Goal: Task Accomplishment & Management: Use online tool/utility

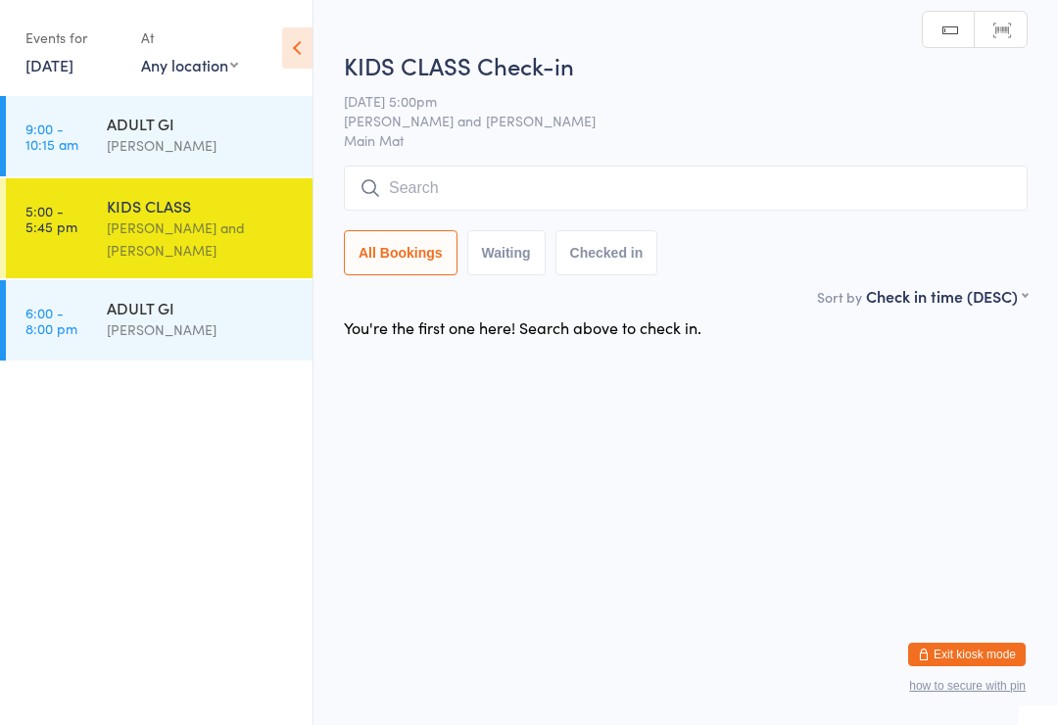
click at [571, 186] on input "search" at bounding box center [686, 188] width 684 height 45
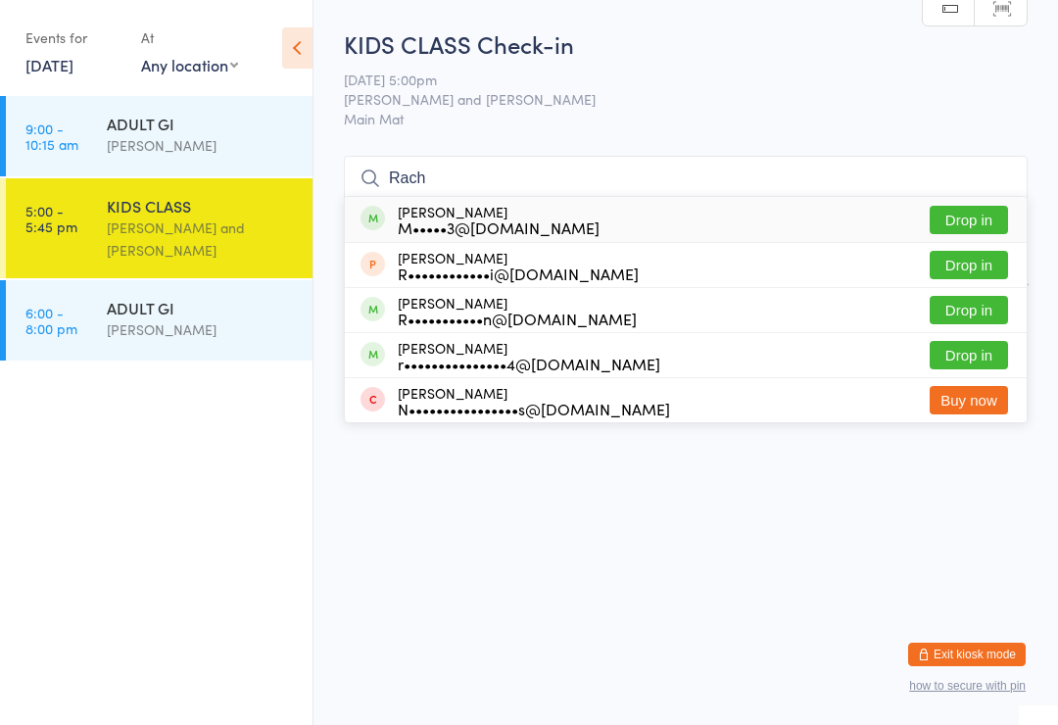
type input "Rach"
click at [963, 363] on button "Drop in" at bounding box center [969, 355] width 78 height 28
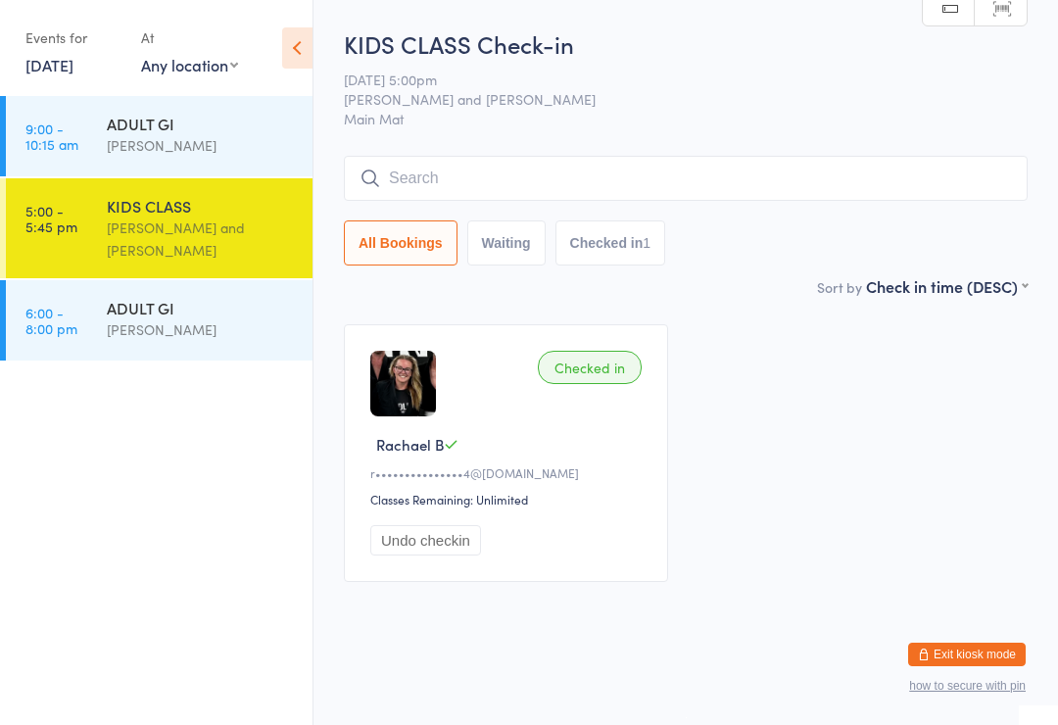
click at [167, 217] on div "KIDS CLASS" at bounding box center [201, 206] width 189 height 22
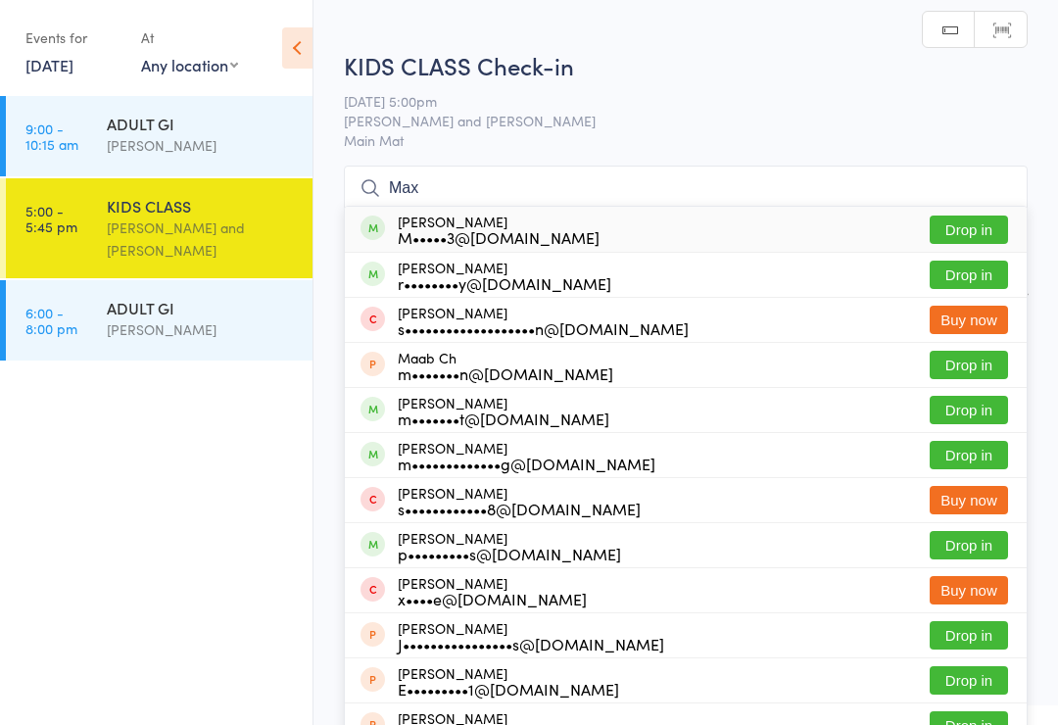
type input "Max"
click at [450, 285] on div "r••••••••y@[DOMAIN_NAME]" at bounding box center [505, 283] width 214 height 16
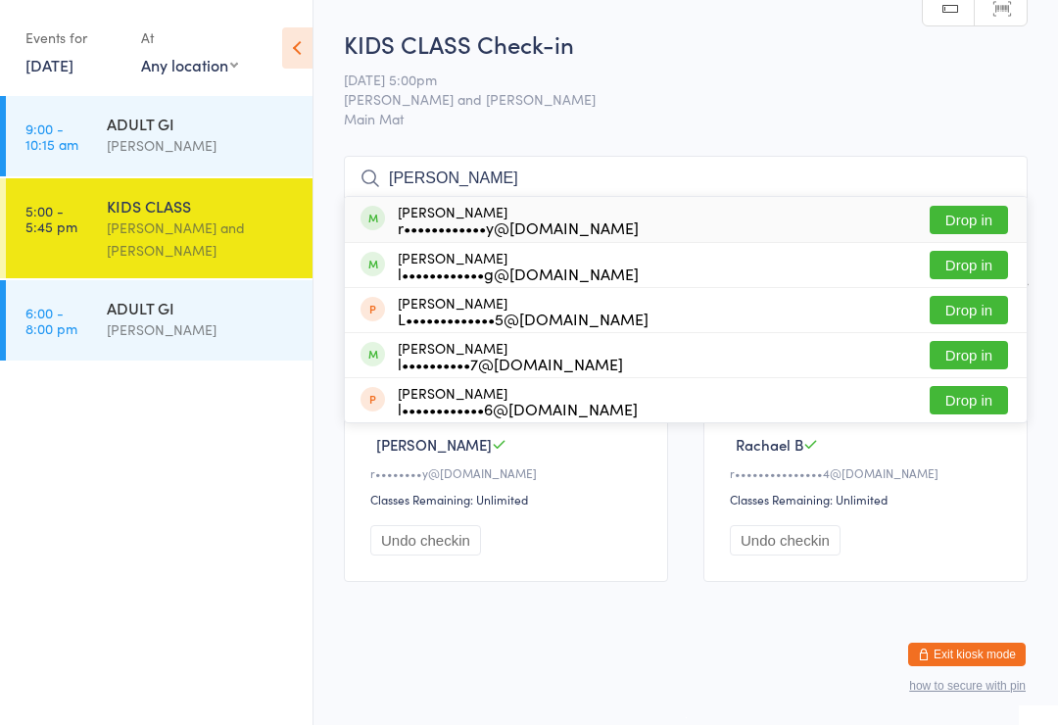
type input "[PERSON_NAME]"
click at [448, 227] on div "r••••••••••••y@[DOMAIN_NAME]" at bounding box center [518, 227] width 241 height 16
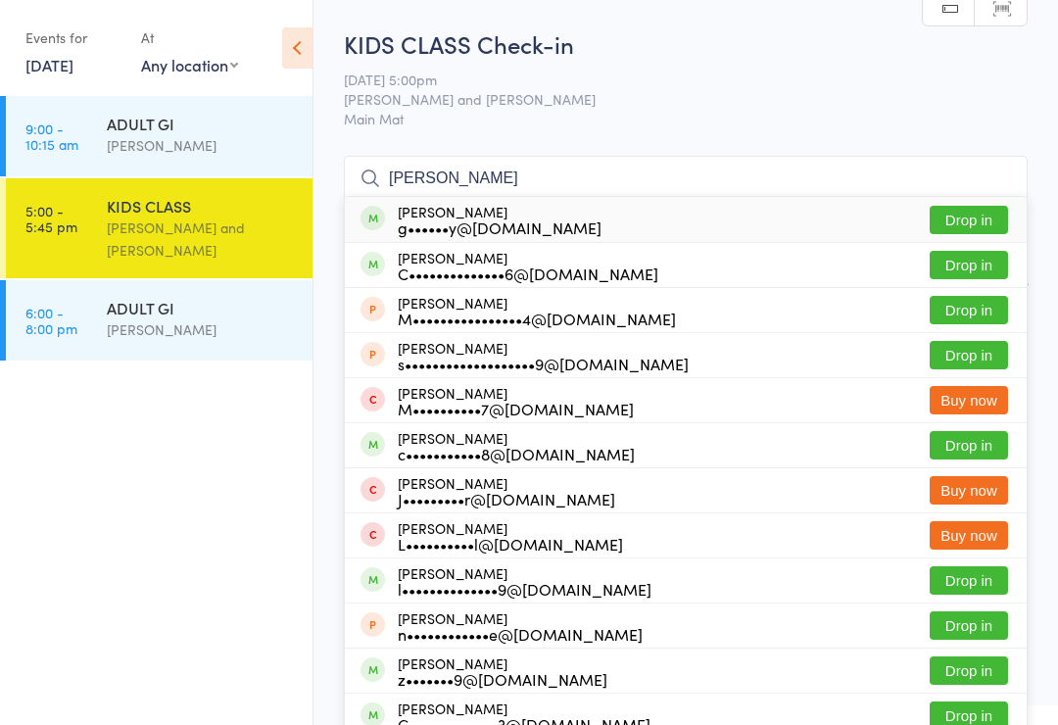
click at [968, 184] on input "[PERSON_NAME]" at bounding box center [686, 178] width 684 height 45
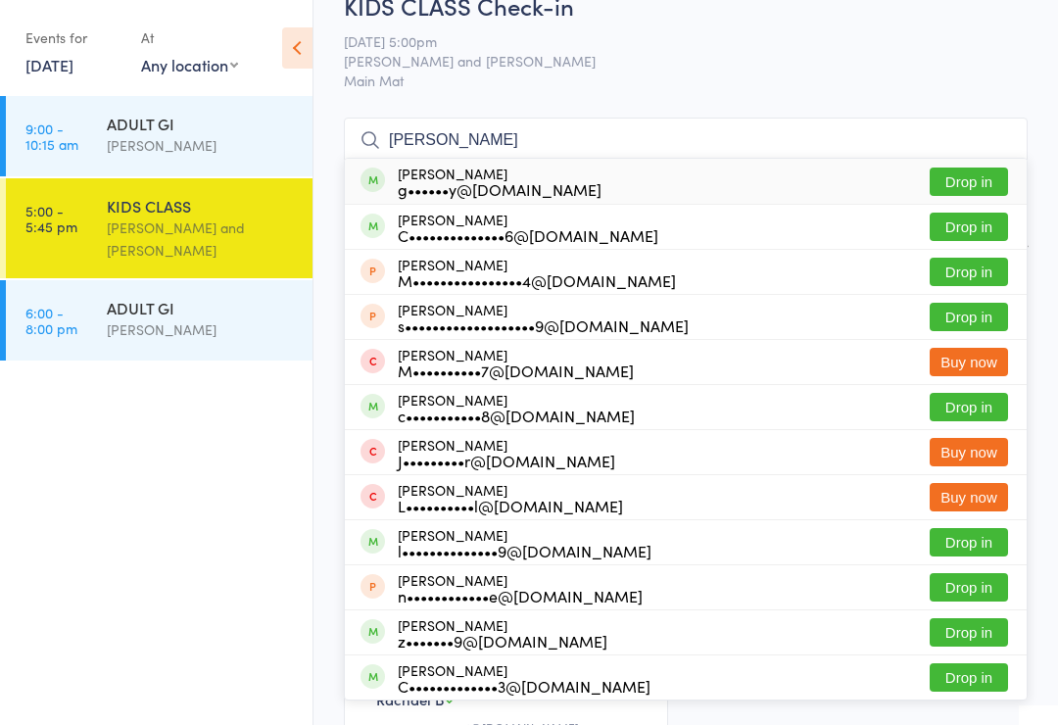
scroll to position [148, 0]
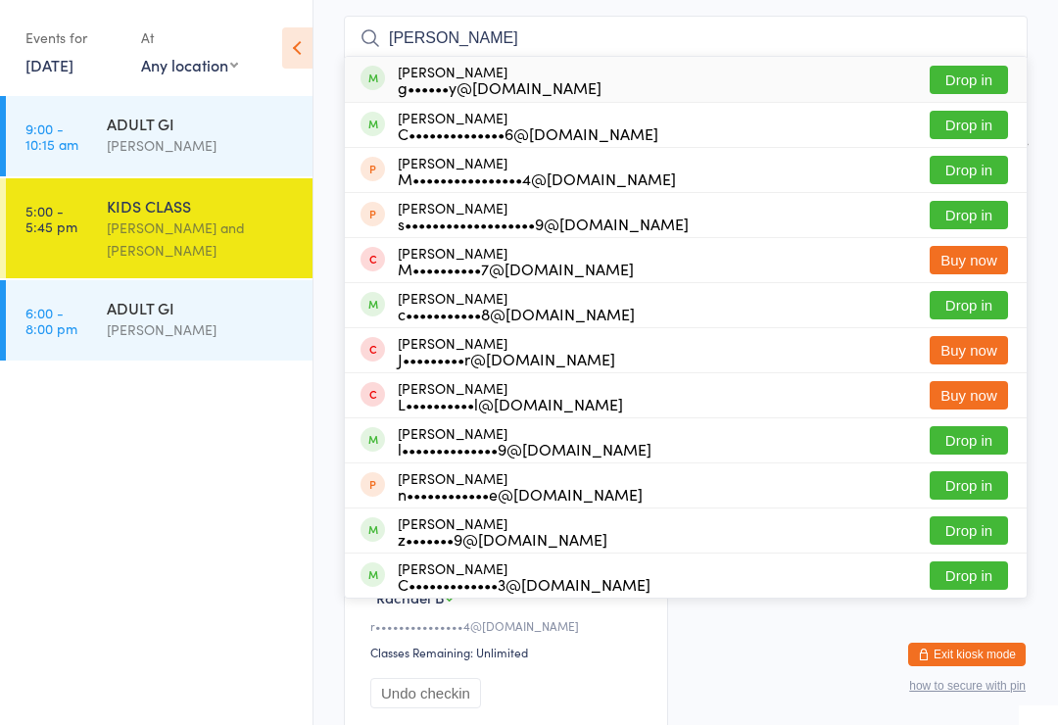
type input "[PERSON_NAME]"
click at [980, 218] on button "Drop in" at bounding box center [969, 215] width 78 height 28
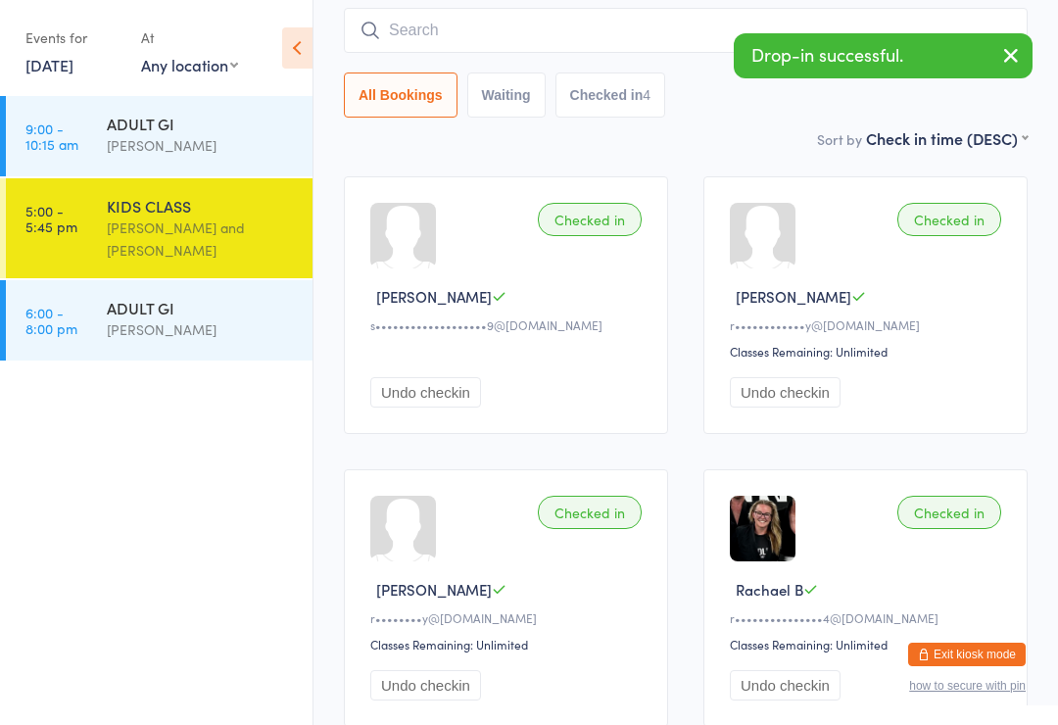
click at [454, 393] on button "Undo checkin" at bounding box center [425, 392] width 111 height 30
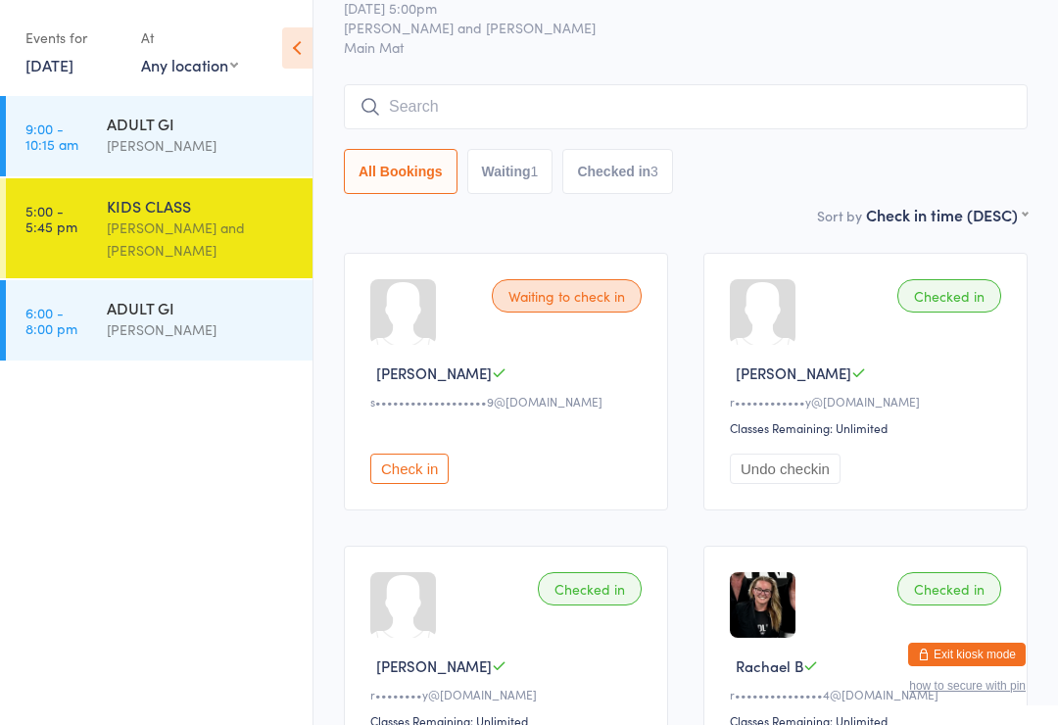
click at [717, 111] on input "search" at bounding box center [686, 106] width 684 height 45
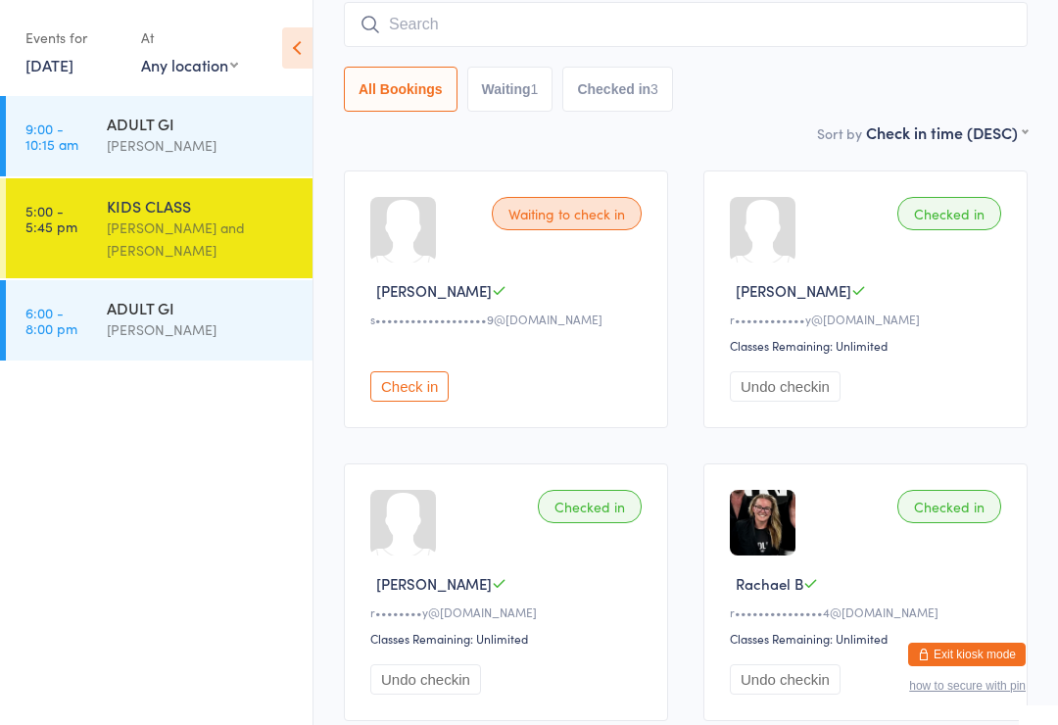
scroll to position [158, 0]
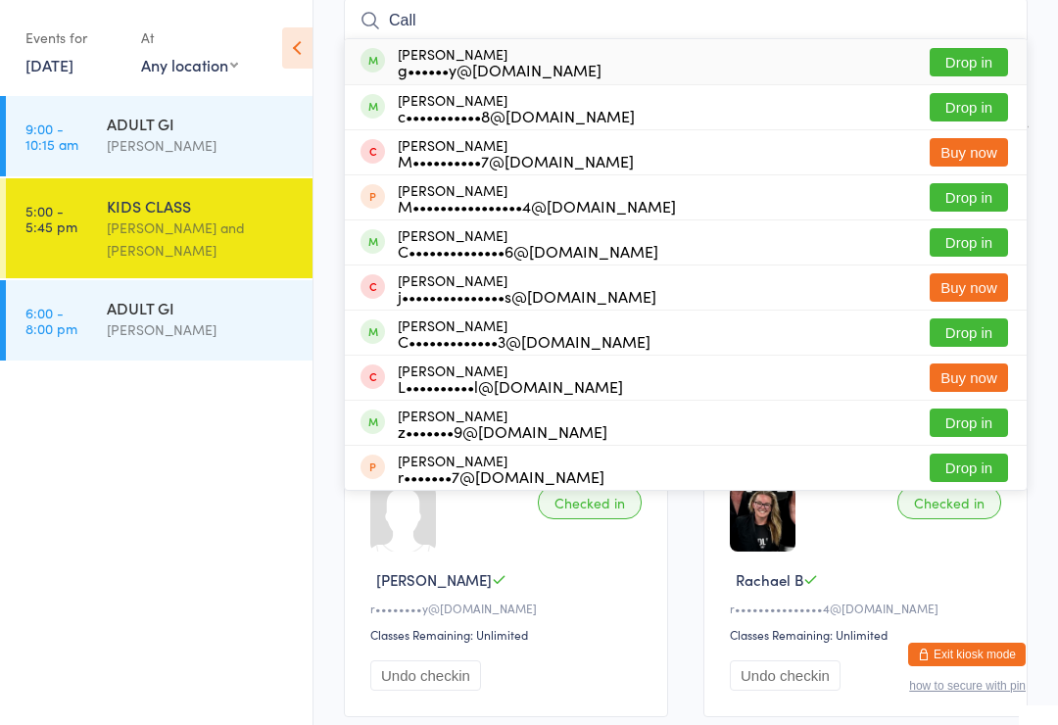
type input "Call"
click at [980, 51] on button "Drop in" at bounding box center [969, 62] width 78 height 28
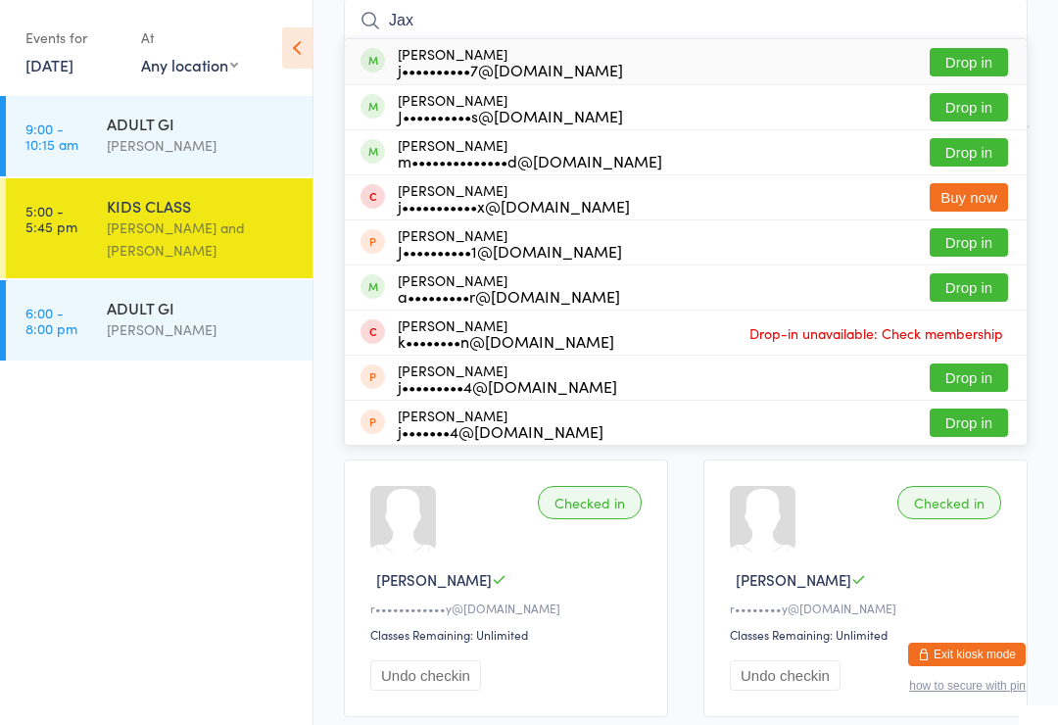
type input "Jax"
click at [980, 55] on button "Drop in" at bounding box center [969, 62] width 78 height 28
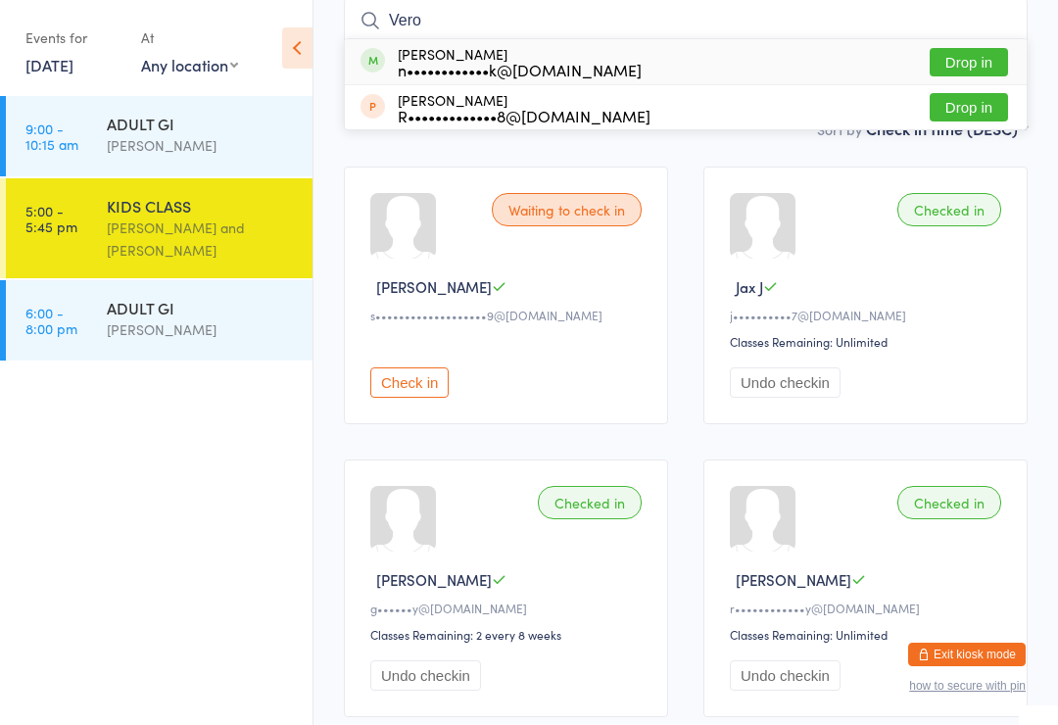
type input "Vero"
click at [973, 50] on button "Drop in" at bounding box center [969, 62] width 78 height 28
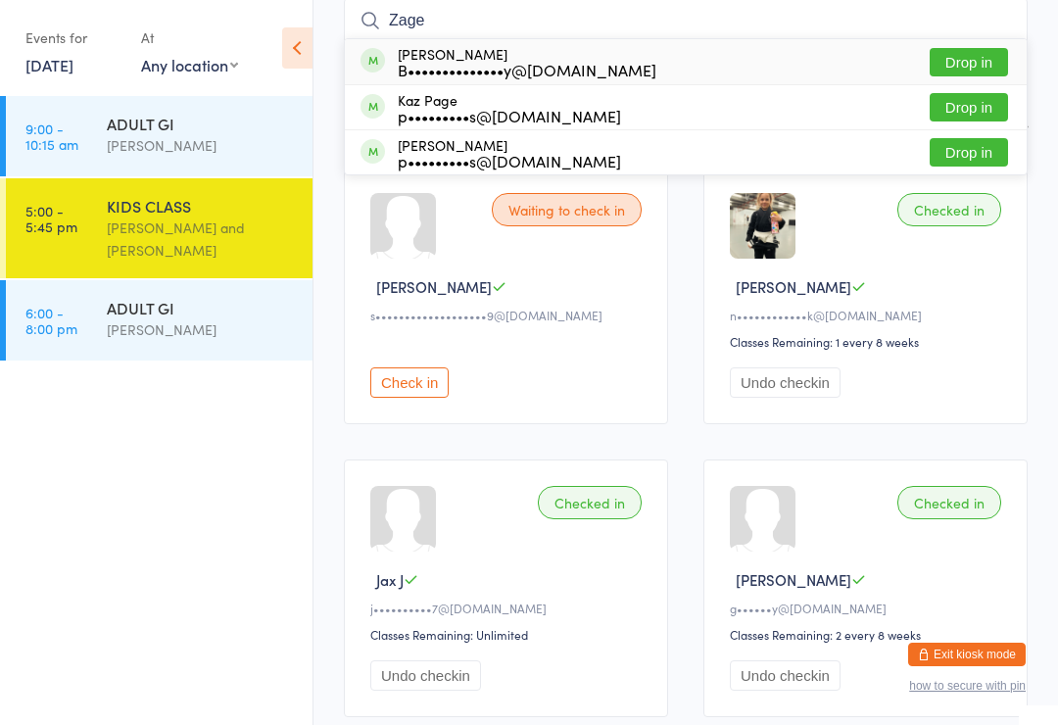
type input "Zage"
click at [961, 59] on button "Drop in" at bounding box center [969, 62] width 78 height 28
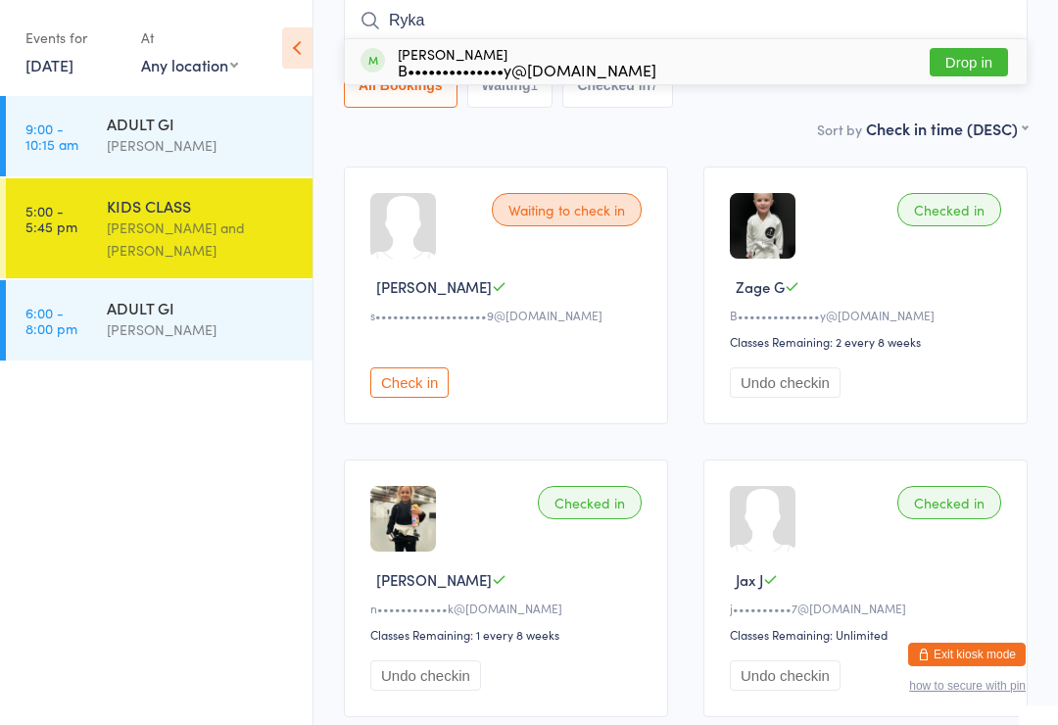
type input "Ryka"
click at [973, 61] on button "Drop in" at bounding box center [969, 62] width 78 height 28
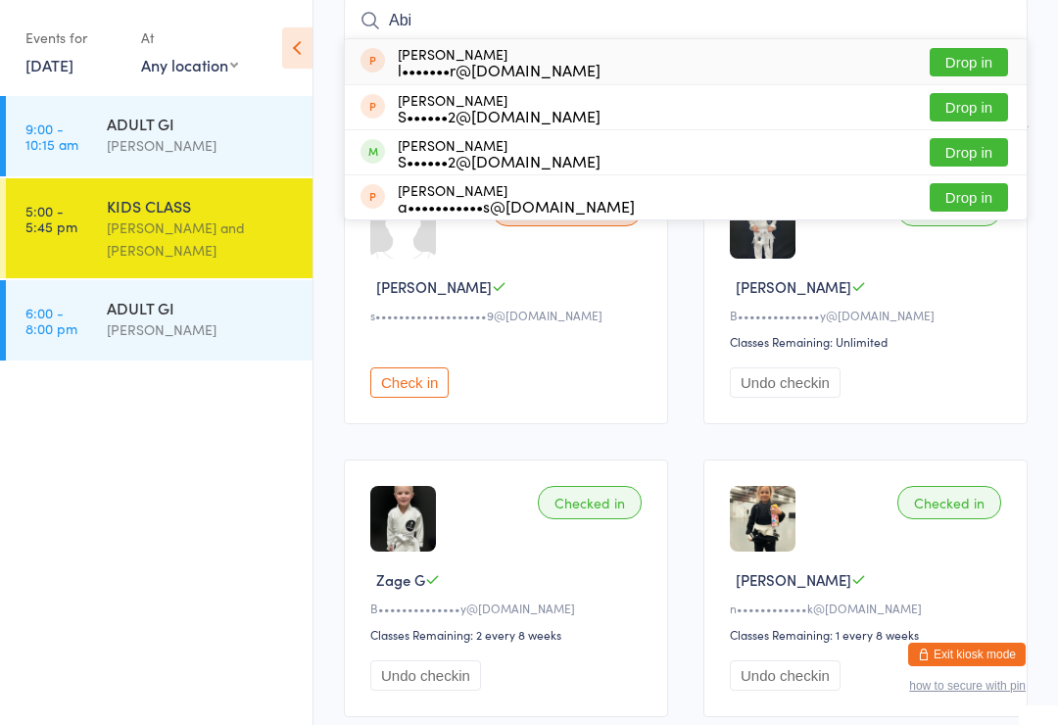
type input "Abi"
click at [968, 96] on button "Drop in" at bounding box center [969, 107] width 78 height 28
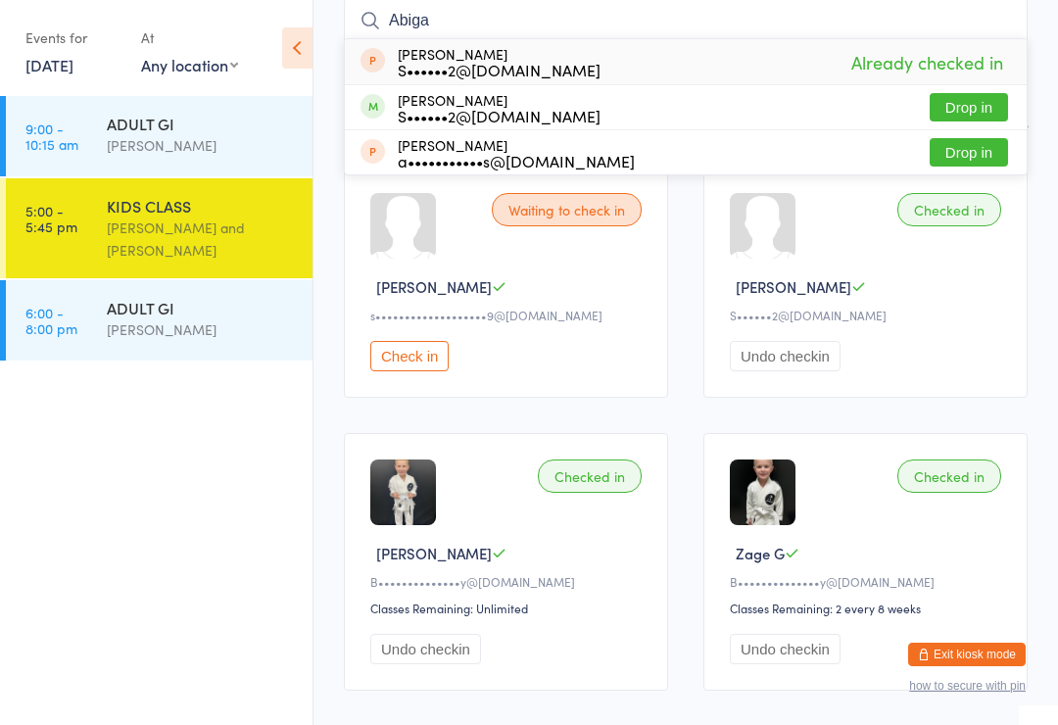
type input "Abiga"
click at [998, 102] on button "Drop in" at bounding box center [969, 107] width 78 height 28
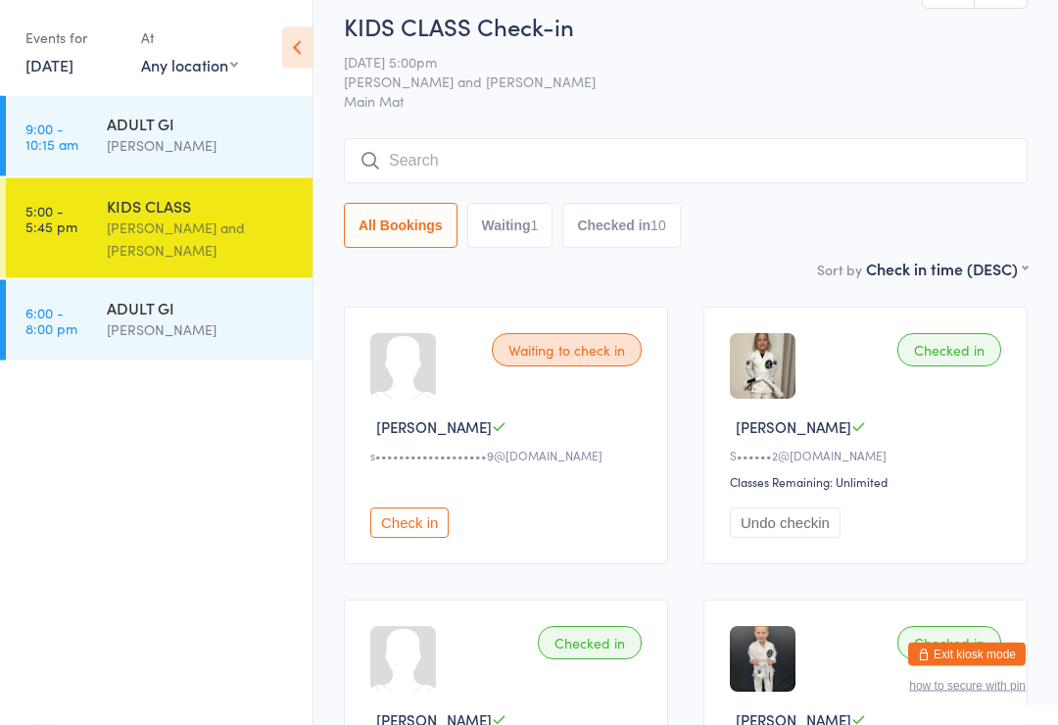
scroll to position [0, 0]
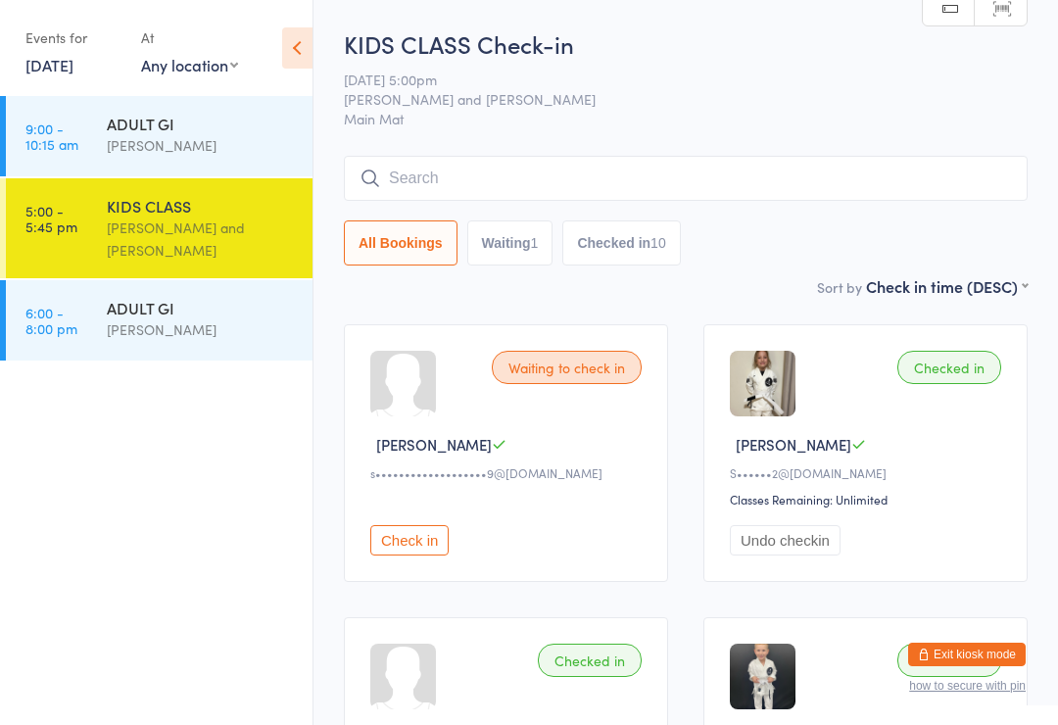
click at [73, 59] on link "[DATE]" at bounding box center [49, 65] width 48 height 22
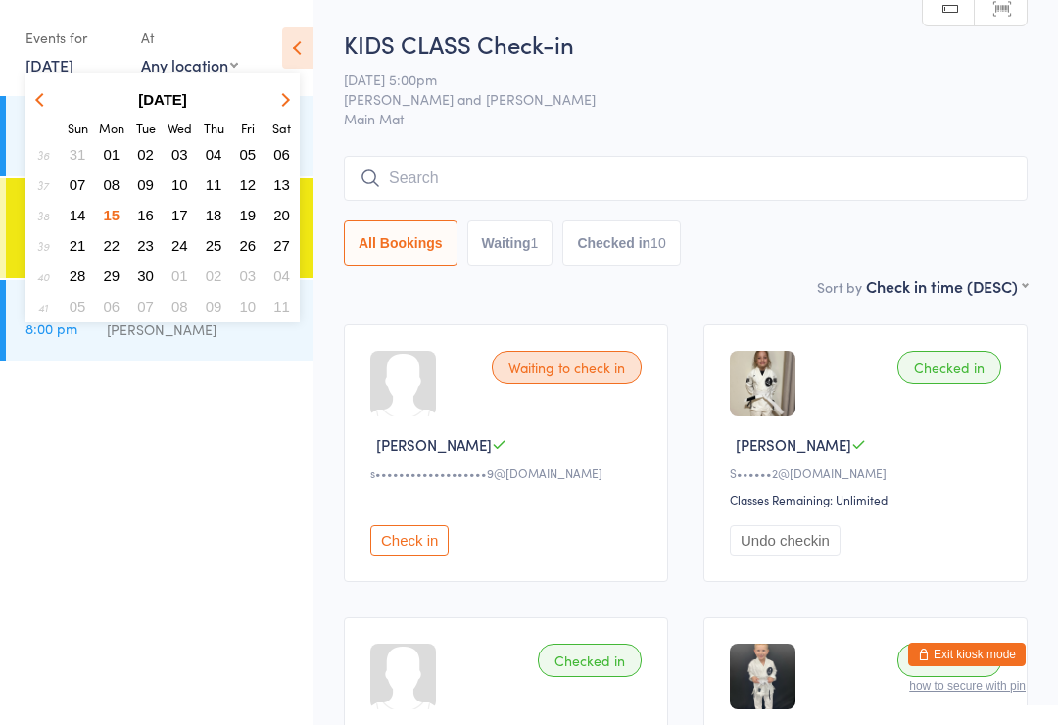
click at [126, 184] on button "08" at bounding box center [112, 184] width 30 height 26
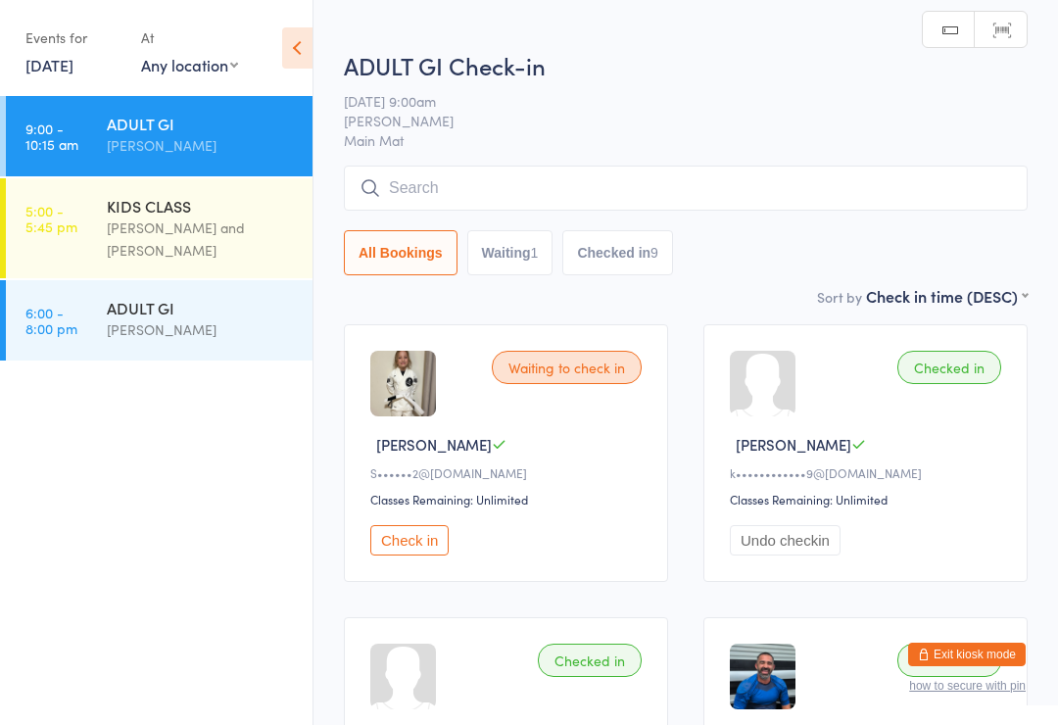
click at [202, 203] on div "KIDS CLASS" at bounding box center [201, 206] width 189 height 22
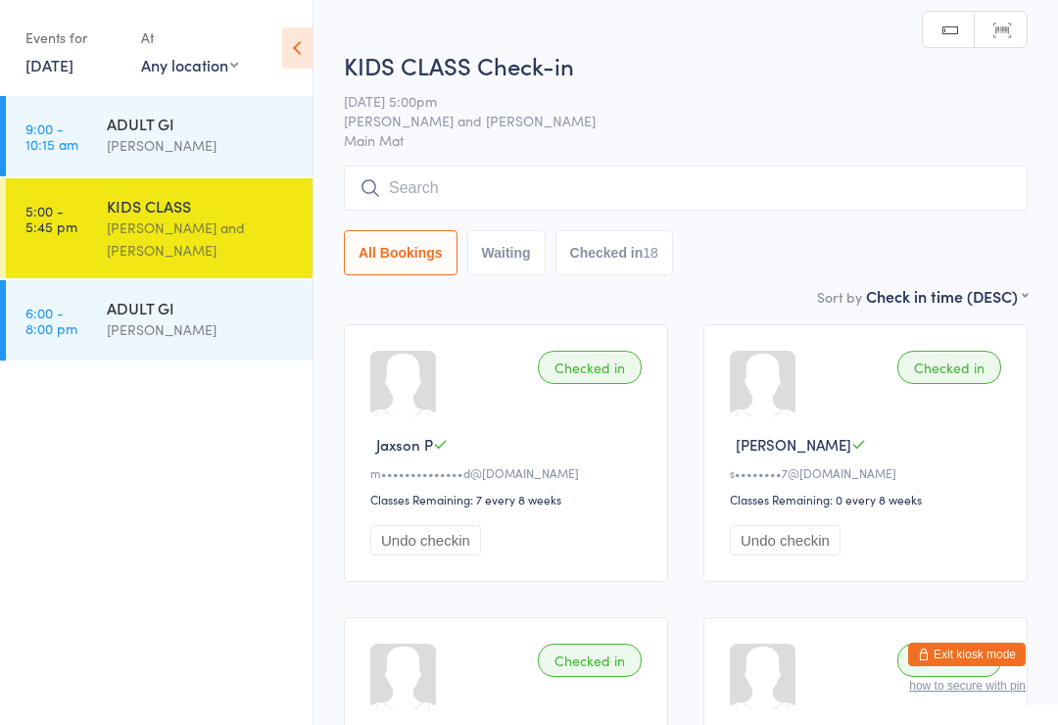
click at [566, 171] on input "search" at bounding box center [686, 188] width 684 height 45
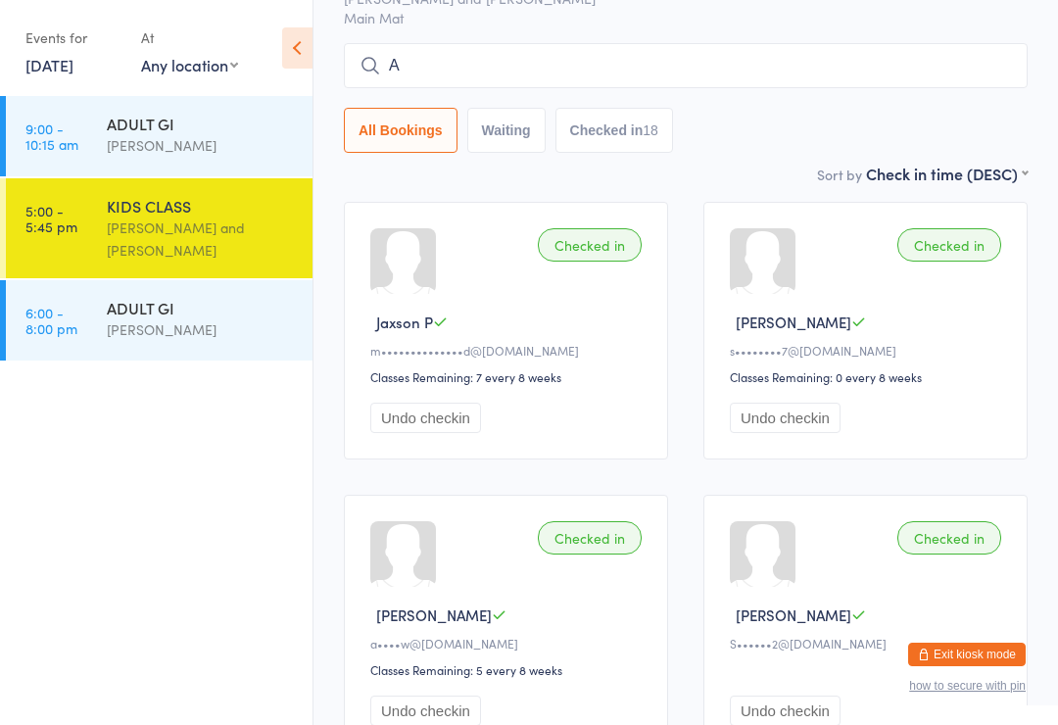
scroll to position [163, 0]
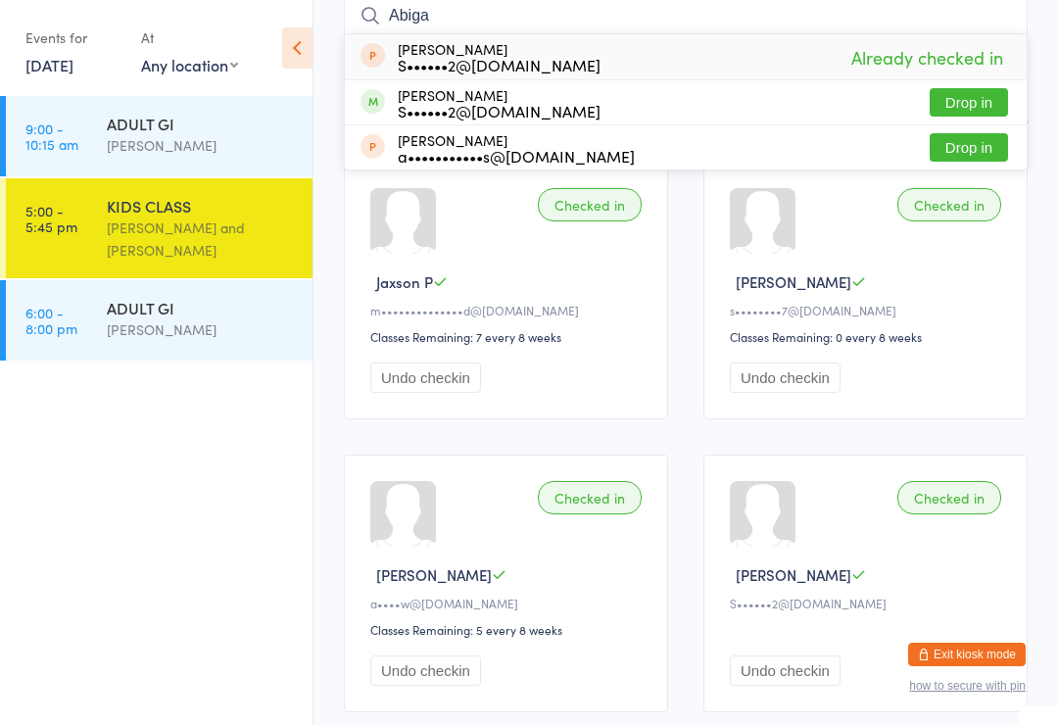
type input "Abiga"
click at [981, 93] on button "Drop in" at bounding box center [969, 102] width 78 height 28
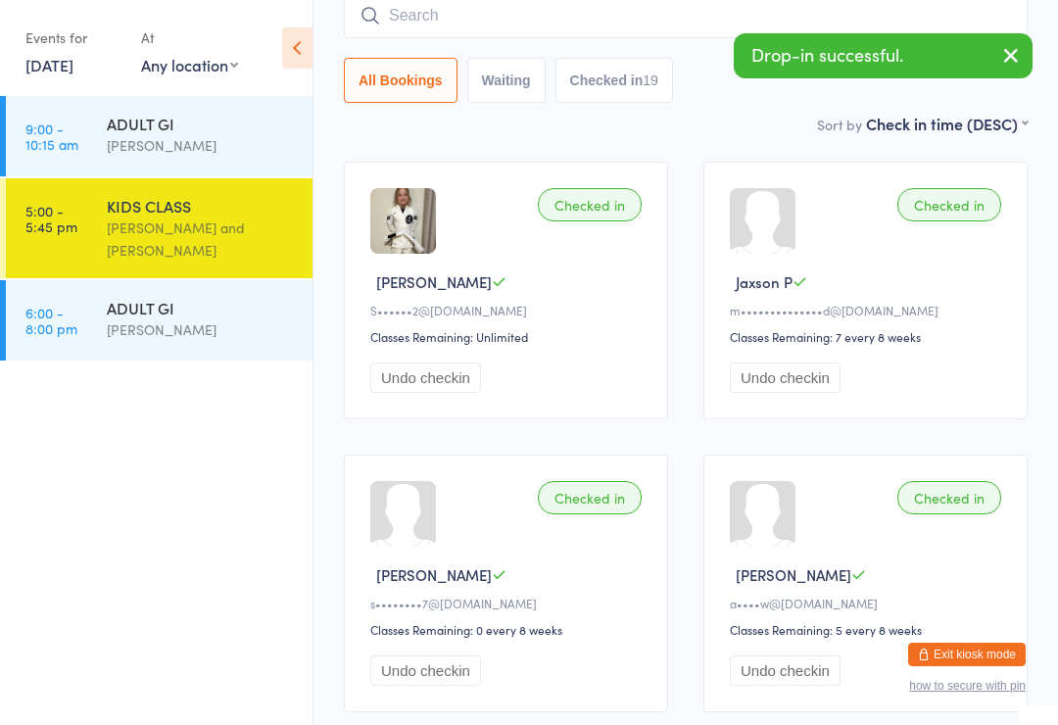
click at [73, 72] on link "[DATE]" at bounding box center [49, 65] width 48 height 22
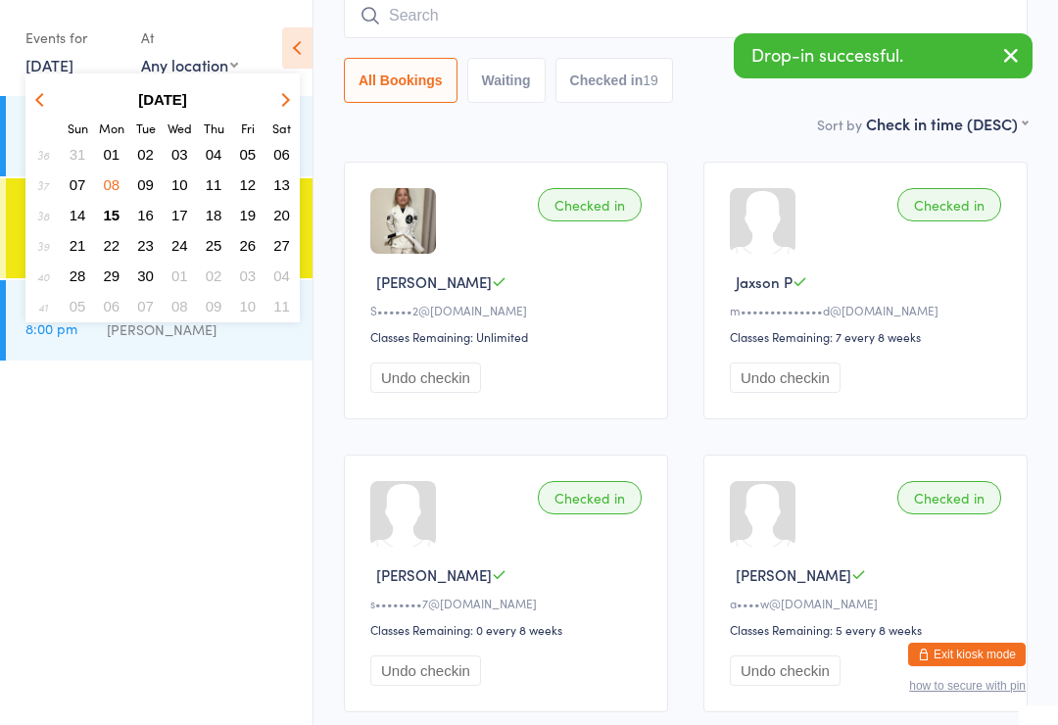
click at [101, 196] on button "08" at bounding box center [112, 184] width 30 height 26
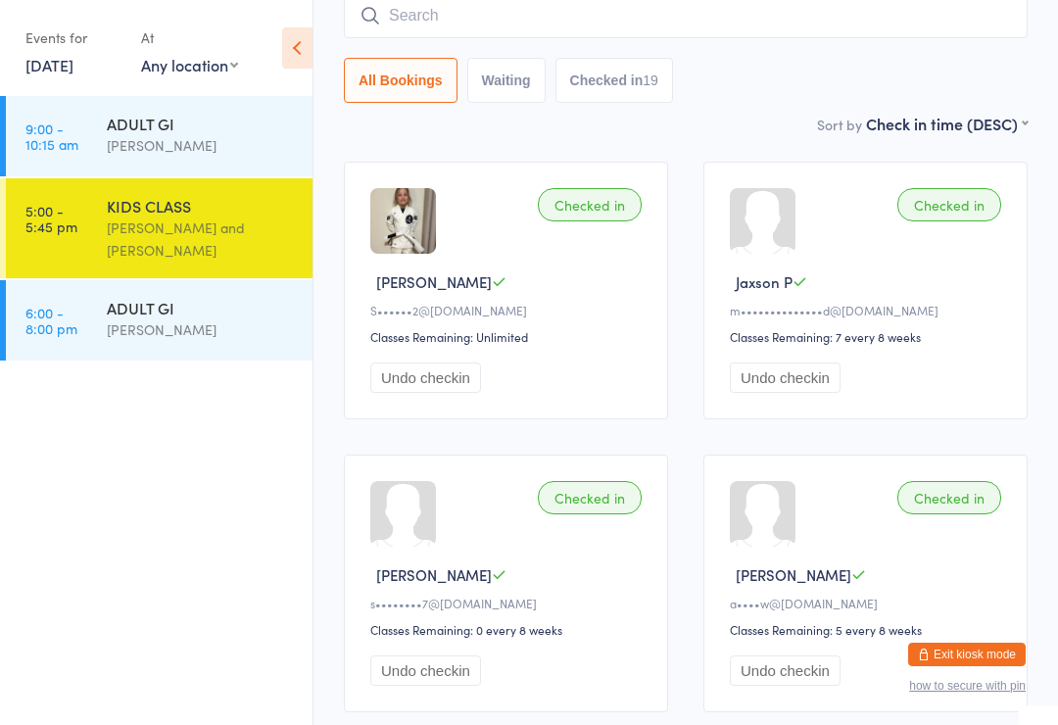
click at [73, 70] on link "[DATE]" at bounding box center [49, 65] width 48 height 22
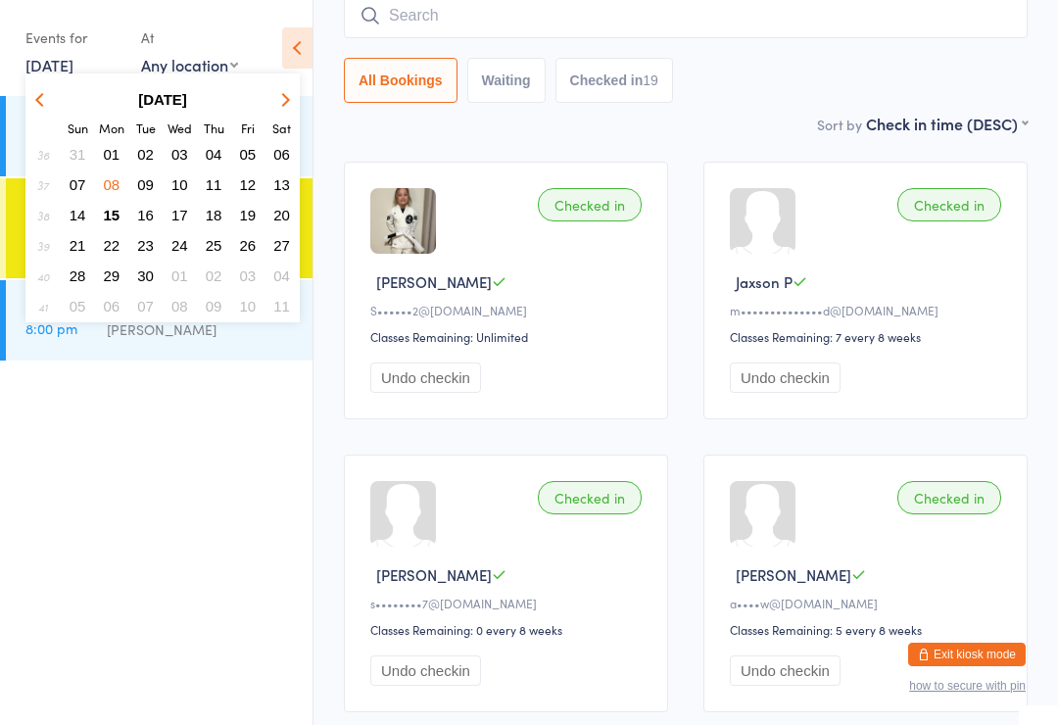
click at [124, 217] on button "15" at bounding box center [112, 215] width 30 height 26
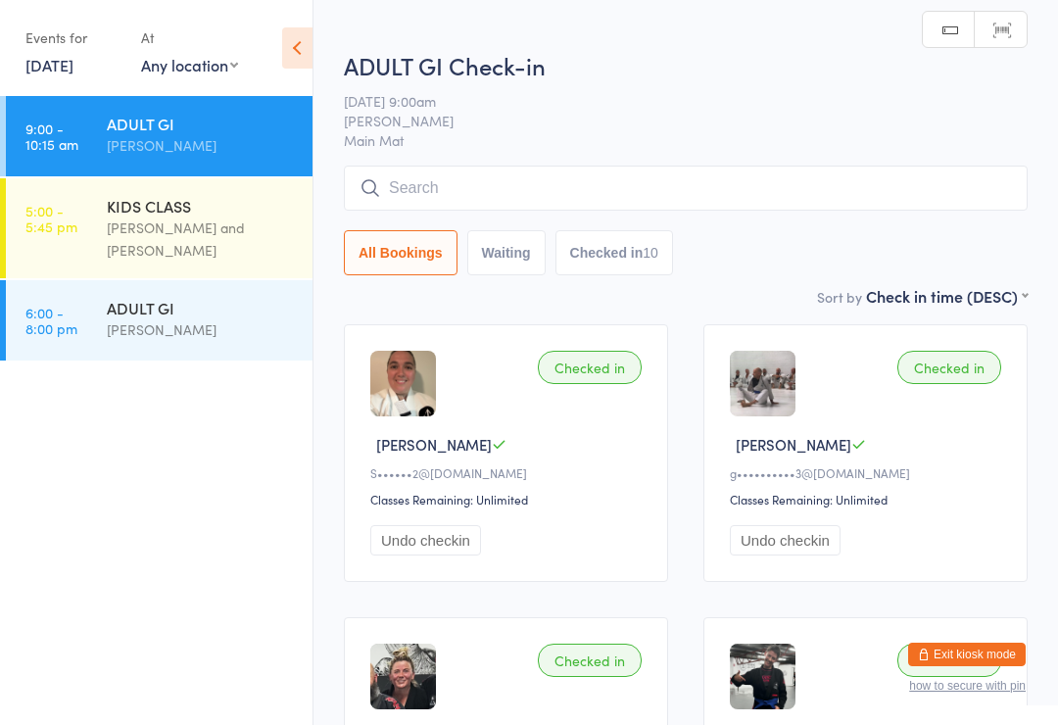
click at [171, 226] on div "[PERSON_NAME] and [PERSON_NAME]" at bounding box center [201, 239] width 189 height 45
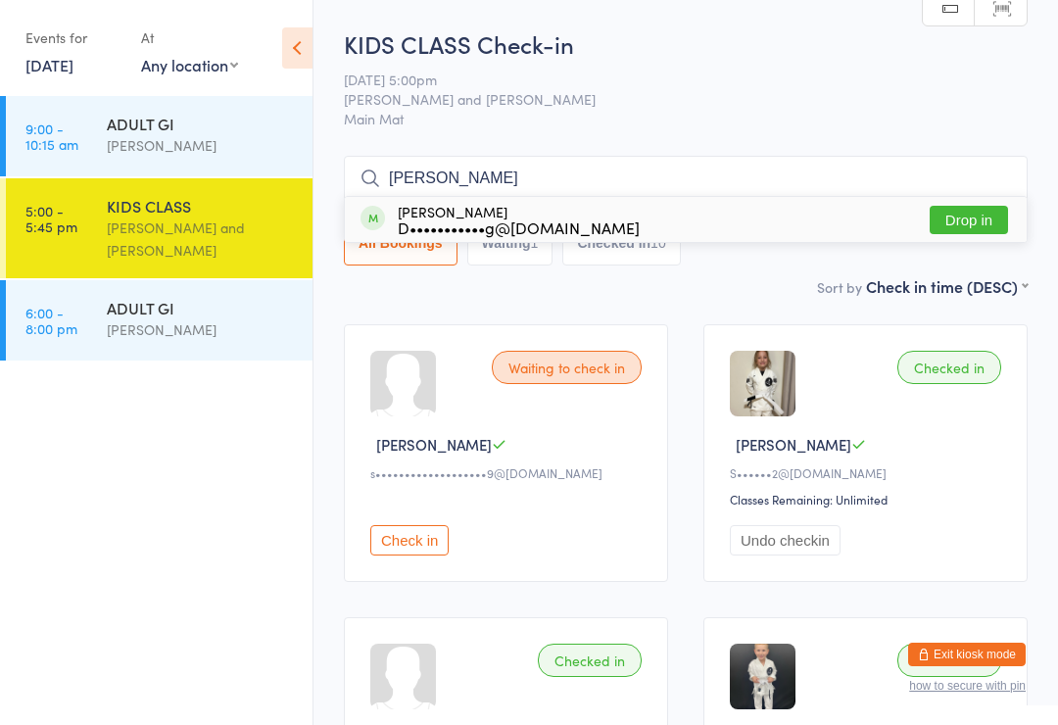
type input "[PERSON_NAME]"
click at [989, 218] on button "Drop in" at bounding box center [969, 220] width 78 height 28
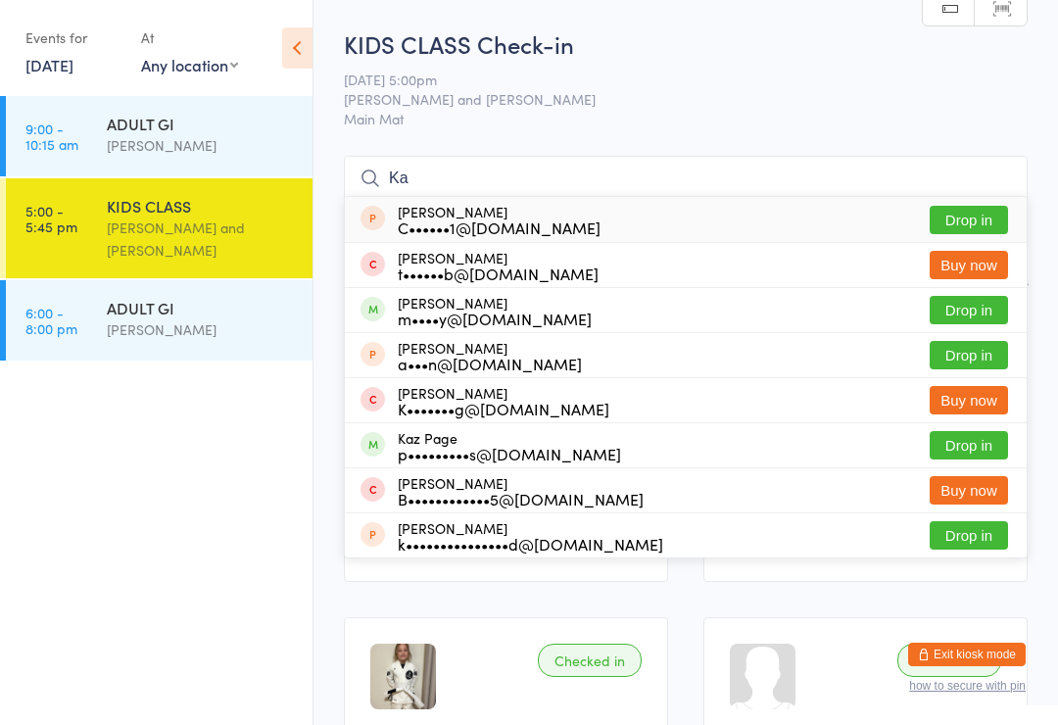
type input "K"
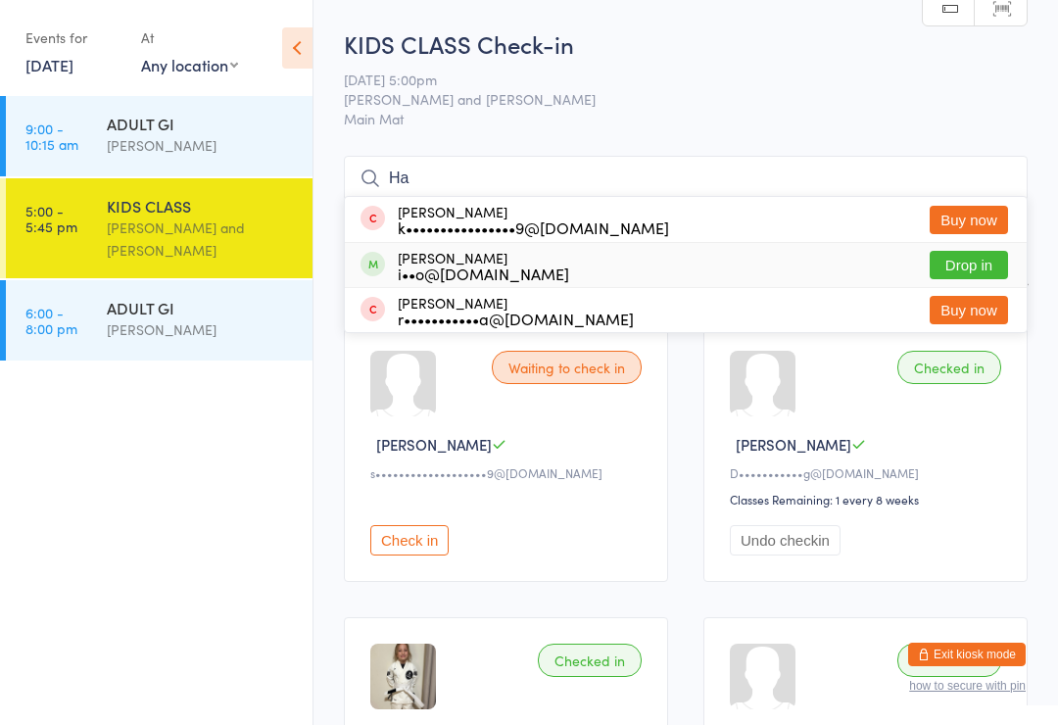
type input "Ha"
click at [452, 277] on div "i••o@[DOMAIN_NAME]" at bounding box center [483, 274] width 171 height 16
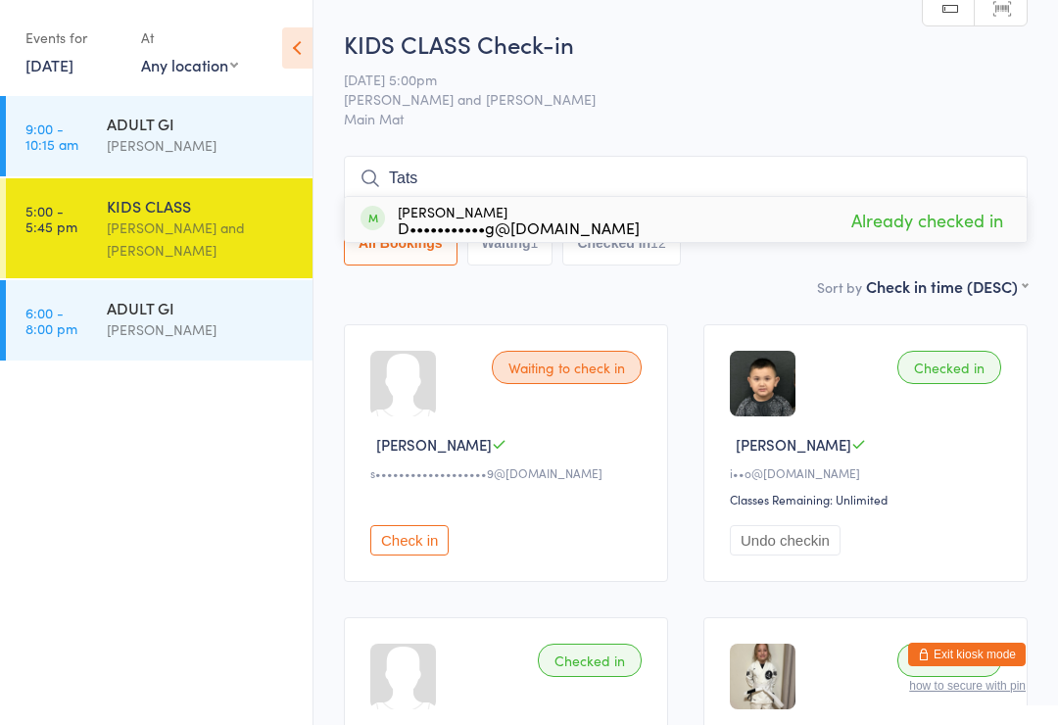
type input "Tats"
click at [450, 215] on div "[PERSON_NAME] Strong D•••••••••••g@[DOMAIN_NAME]" at bounding box center [519, 219] width 242 height 31
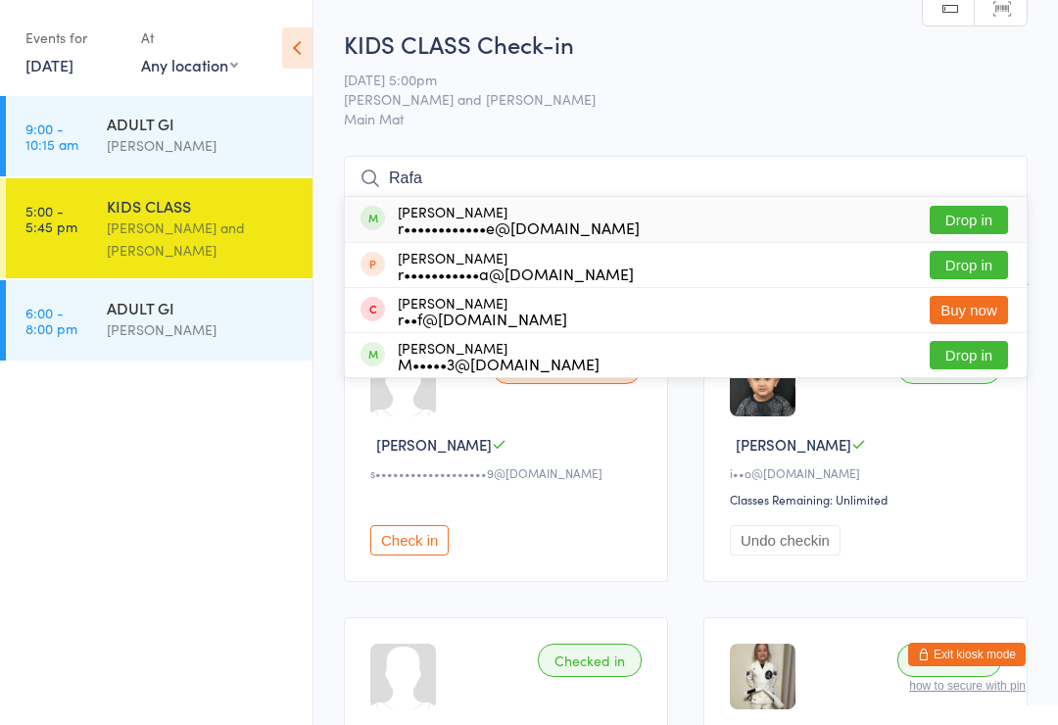
type input "Rafa"
click at [958, 209] on button "Drop in" at bounding box center [969, 220] width 78 height 28
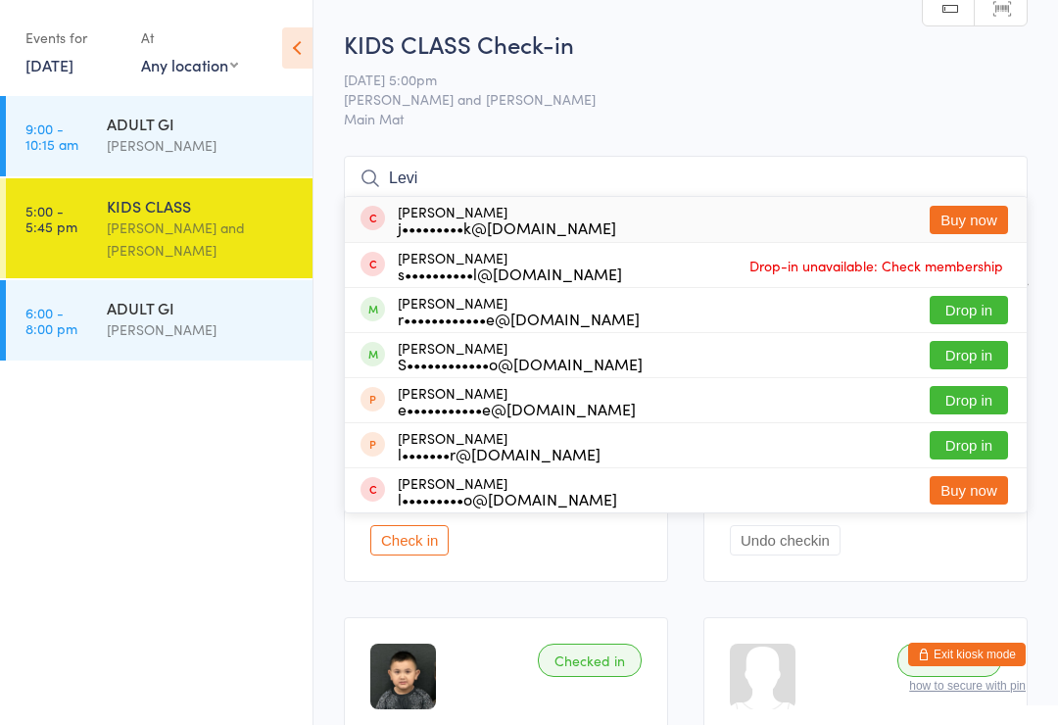
type input "Levi"
click at [970, 313] on button "Drop in" at bounding box center [969, 310] width 78 height 28
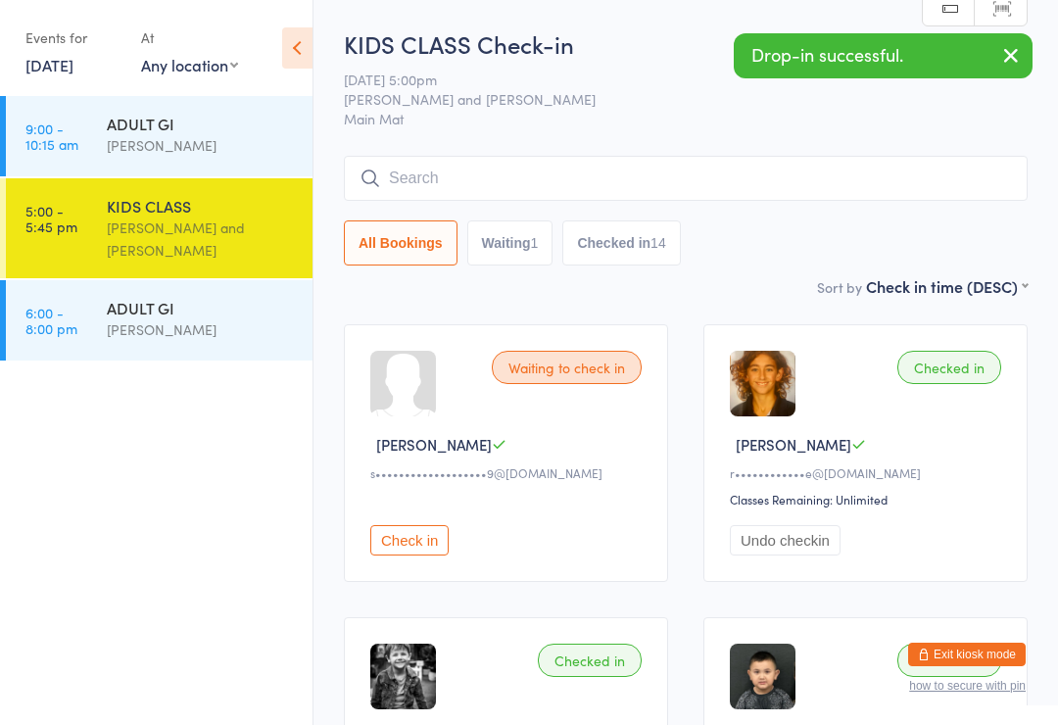
click at [131, 304] on div "ADULT GI" at bounding box center [201, 308] width 189 height 22
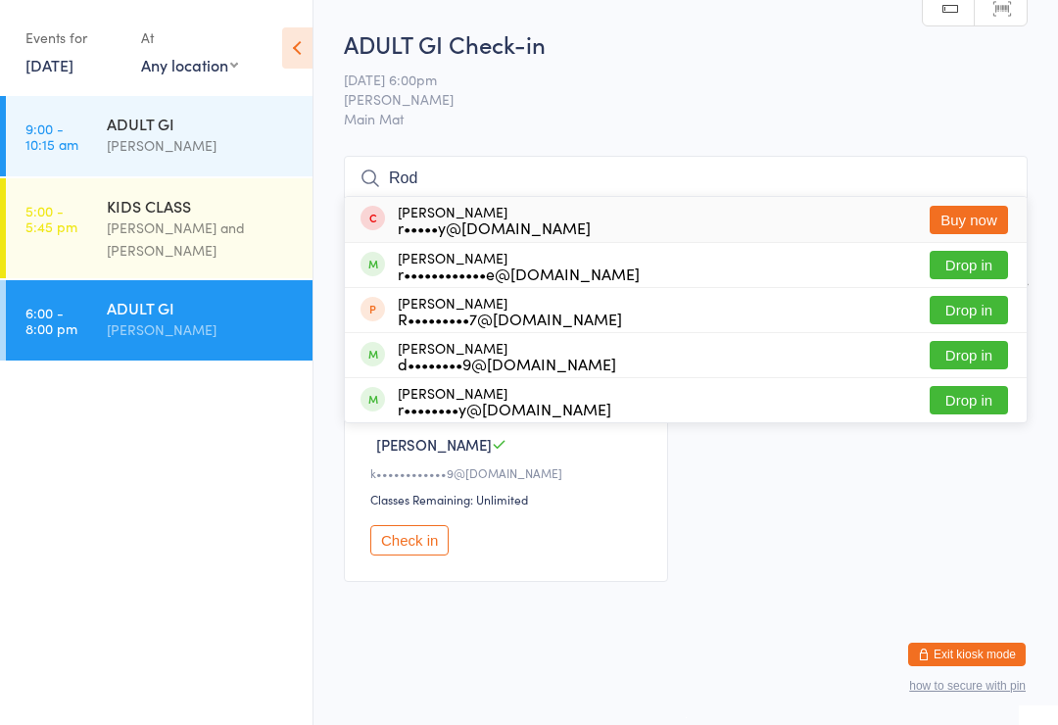
type input "Rod"
click at [958, 257] on button "Drop in" at bounding box center [969, 265] width 78 height 28
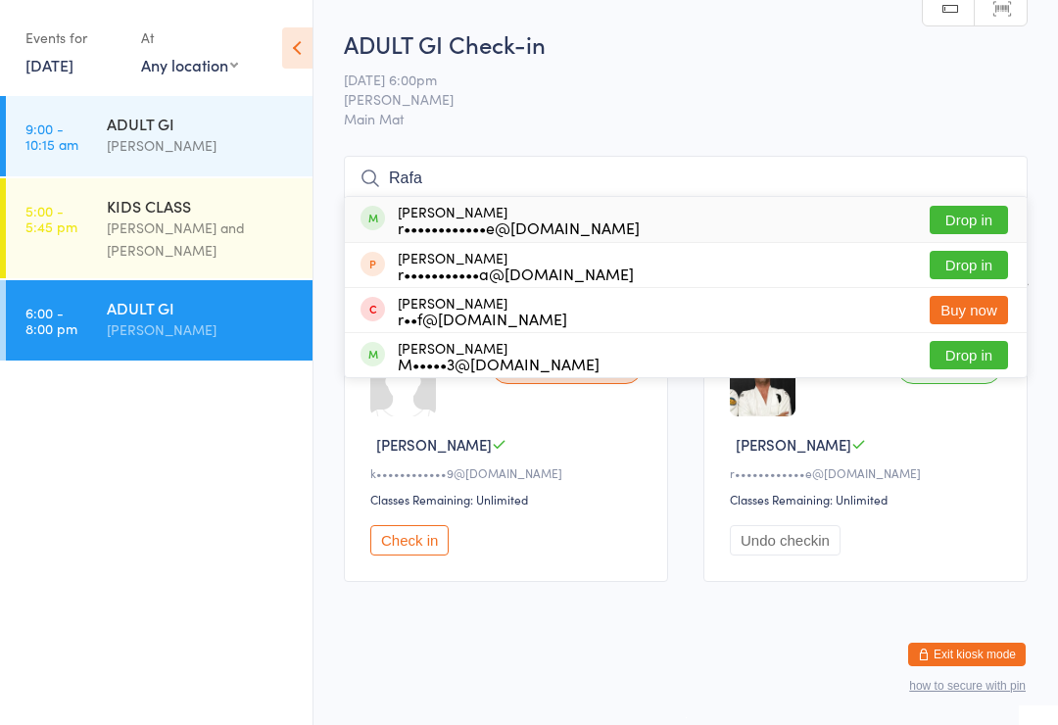
type input "Rafa"
click at [959, 228] on button "Drop in" at bounding box center [969, 220] width 78 height 28
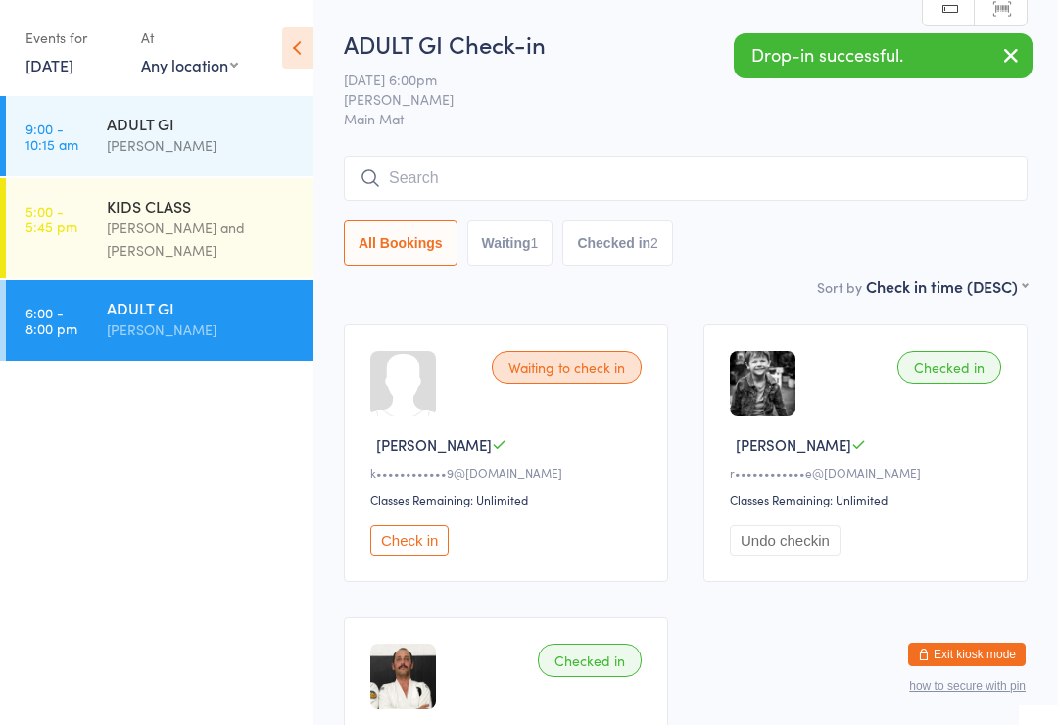
click at [163, 315] on div "ADULT GI" at bounding box center [201, 308] width 189 height 22
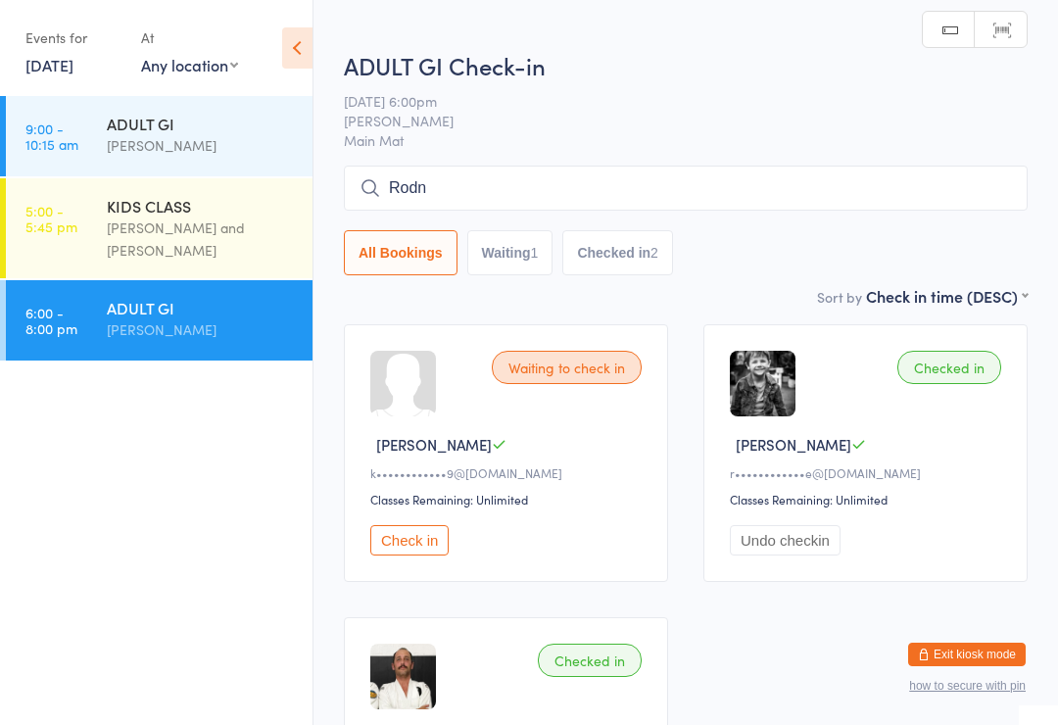
type input "Rodne"
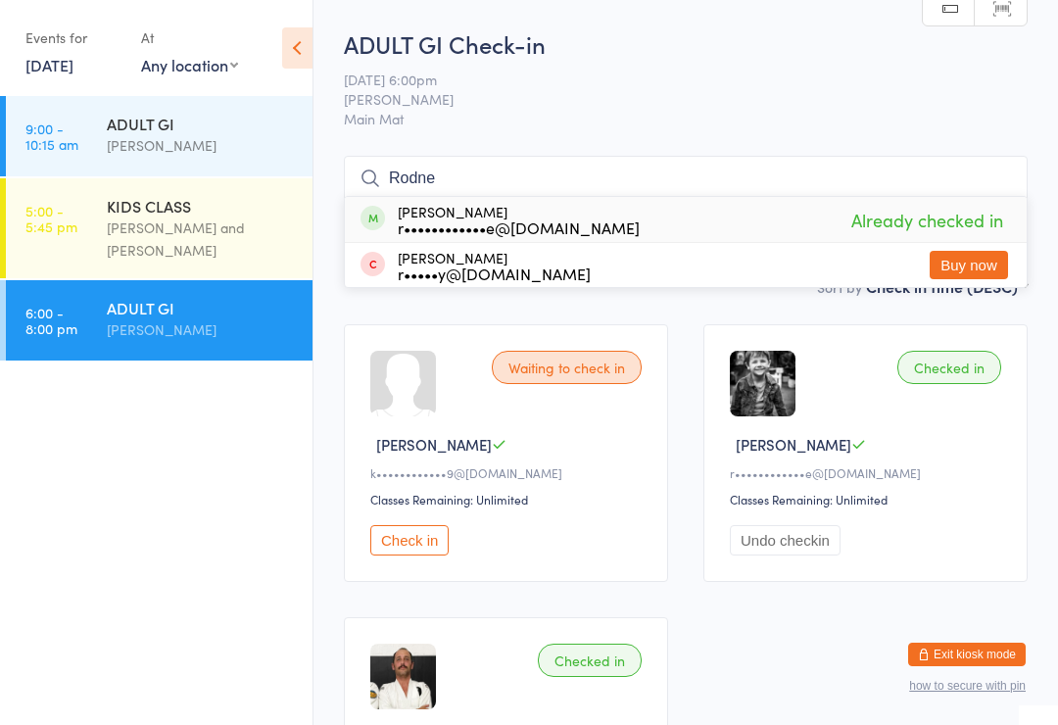
click at [170, 215] on div "KIDS CLASS" at bounding box center [201, 206] width 189 height 22
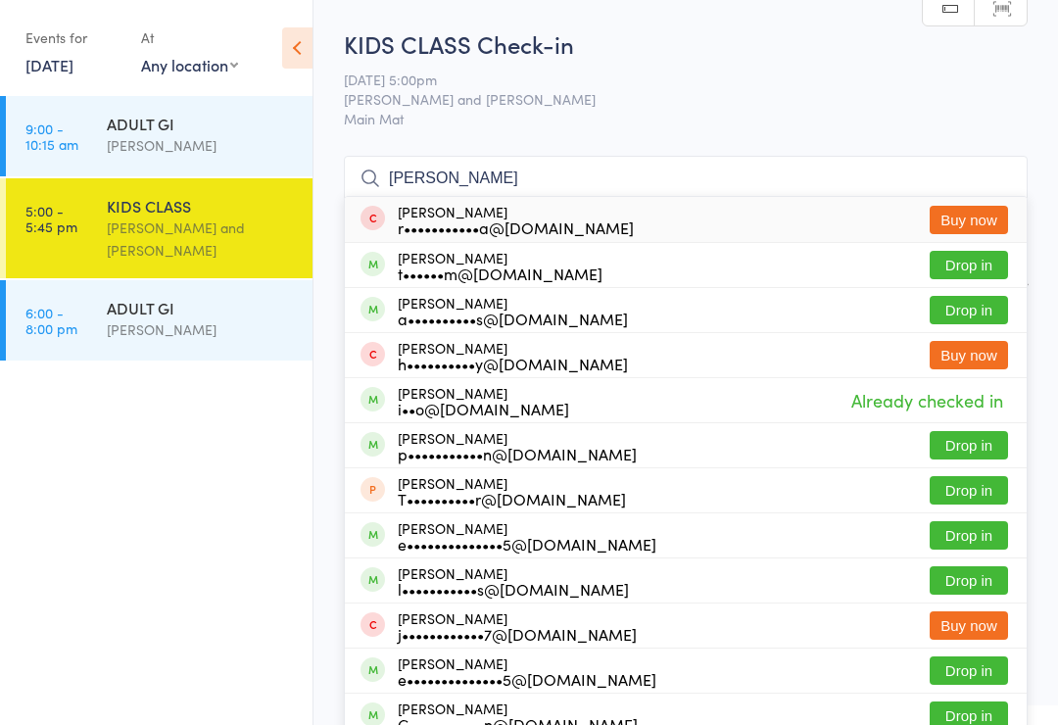
type input "[PERSON_NAME]"
click at [962, 257] on button "Drop in" at bounding box center [969, 265] width 78 height 28
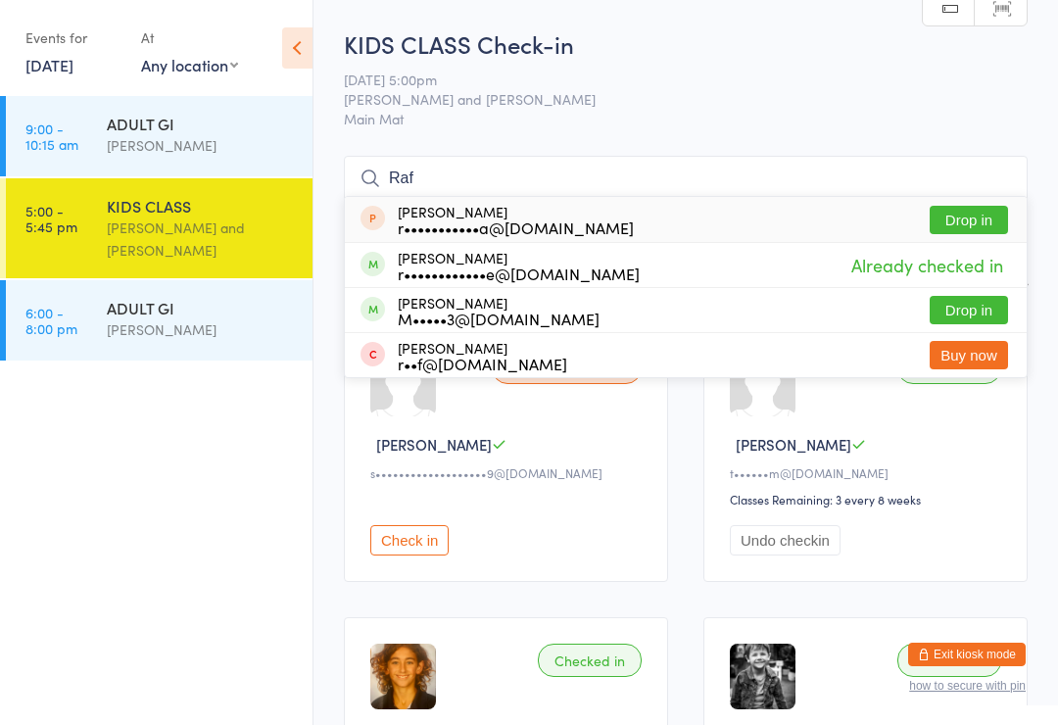
type input "Raf"
click at [985, 218] on button "Drop in" at bounding box center [969, 220] width 78 height 28
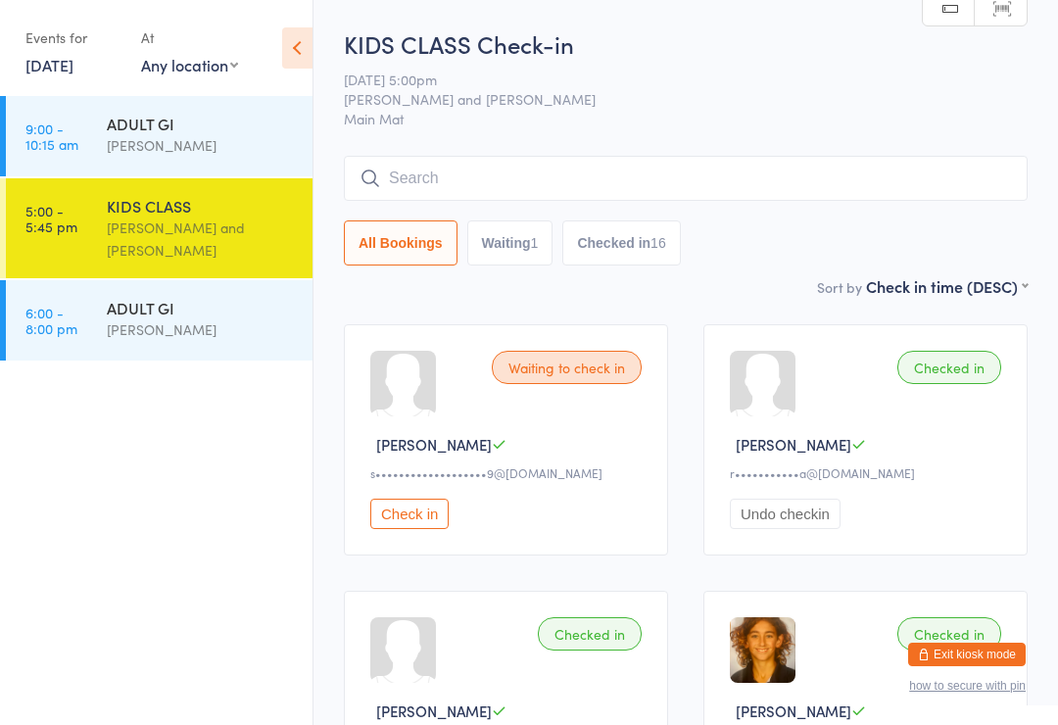
click at [159, 202] on div "KIDS CLASS" at bounding box center [201, 206] width 189 height 22
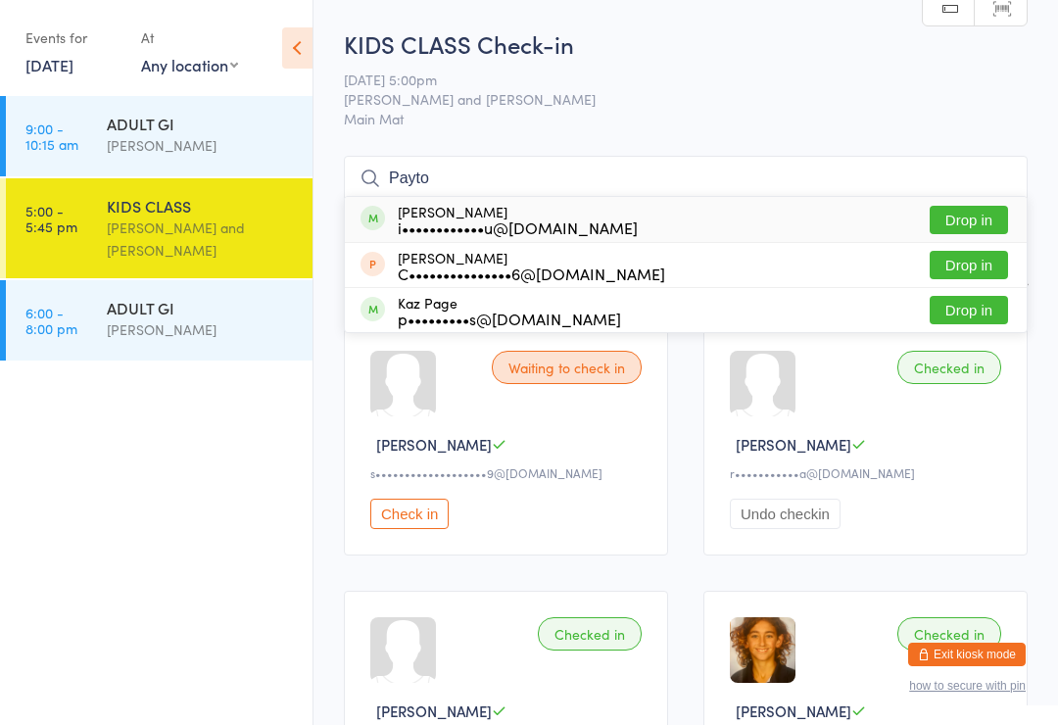
type input "Payto"
click at [974, 234] on button "Drop in" at bounding box center [969, 220] width 78 height 28
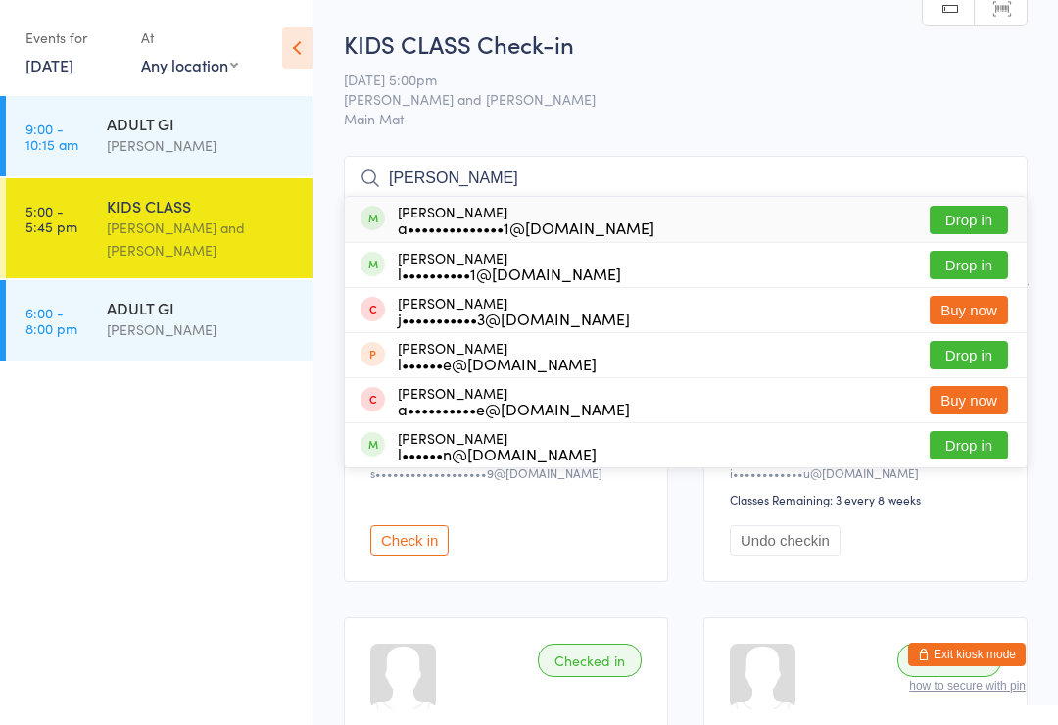
type input "[PERSON_NAME]"
click at [487, 224] on div "a••••••••••••••1@[DOMAIN_NAME]" at bounding box center [526, 227] width 257 height 16
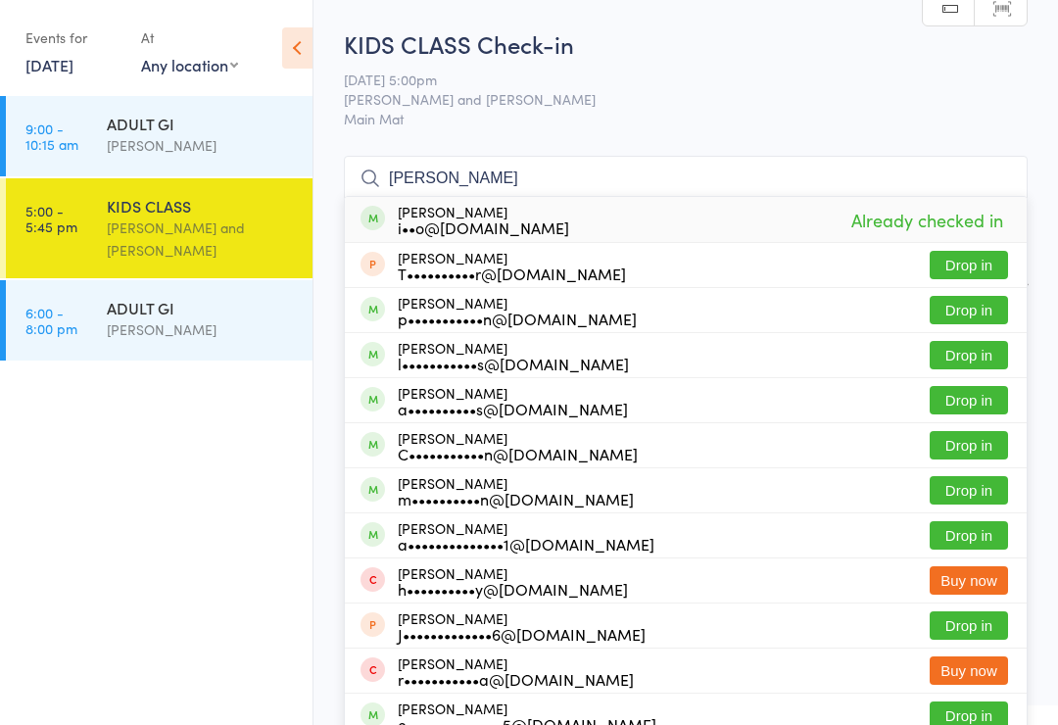
type input "[PERSON_NAME]"
click at [534, 537] on div "a••••••••••••••1@[DOMAIN_NAME]" at bounding box center [526, 544] width 257 height 16
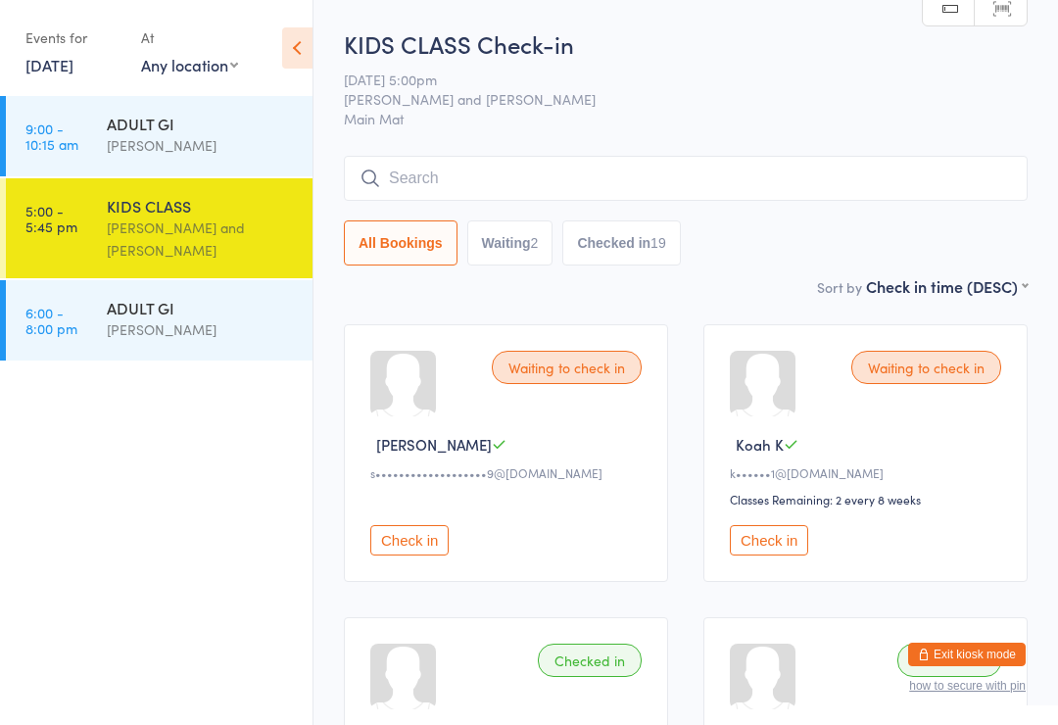
click at [775, 540] on button "Check in" at bounding box center [769, 540] width 78 height 30
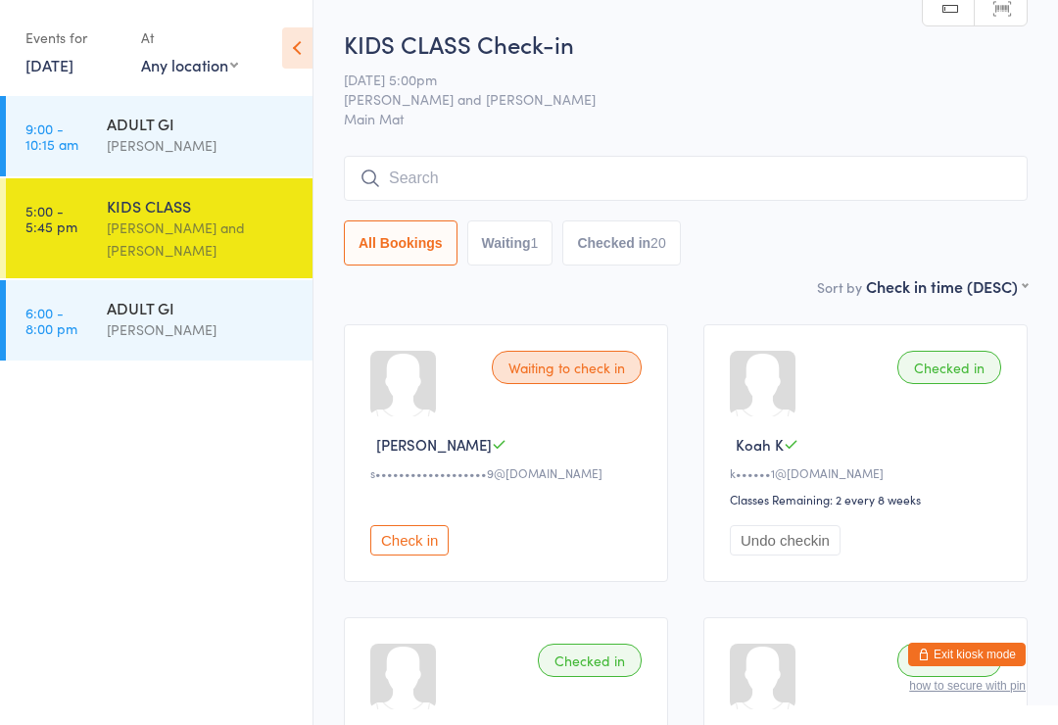
click at [449, 164] on input "search" at bounding box center [686, 178] width 684 height 45
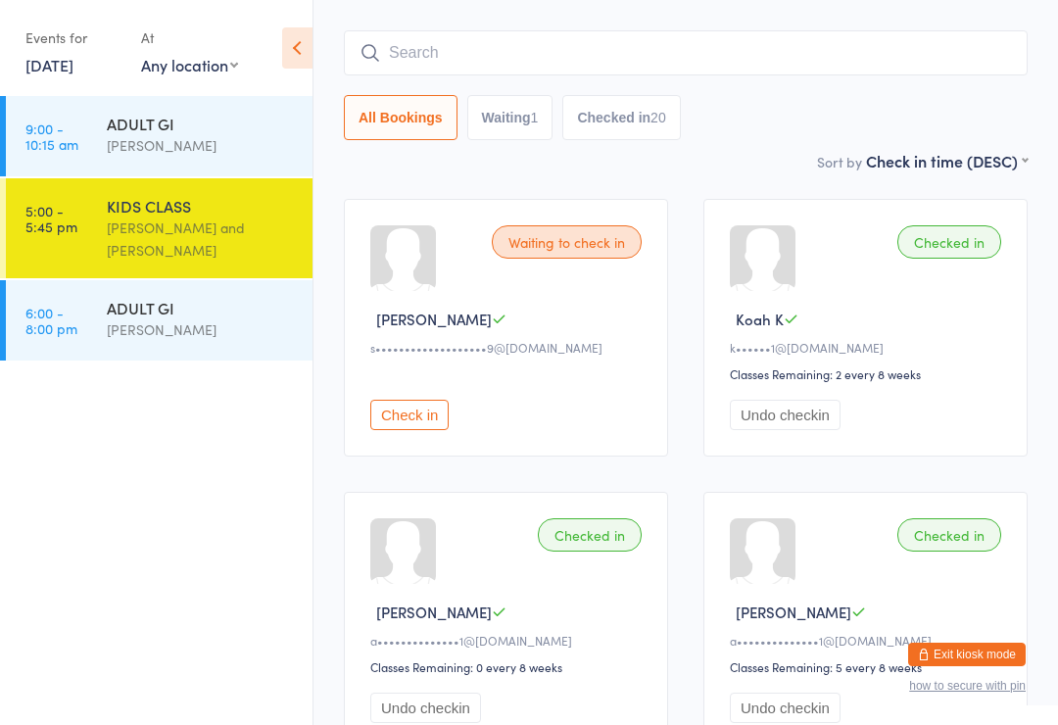
scroll to position [158, 0]
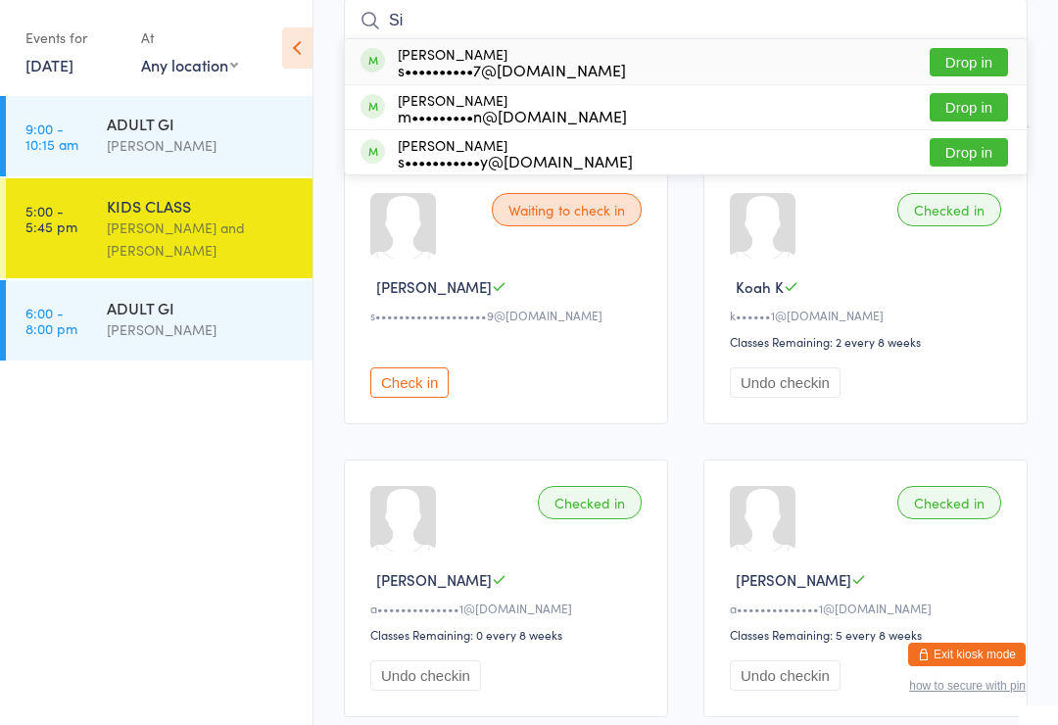
type input "S"
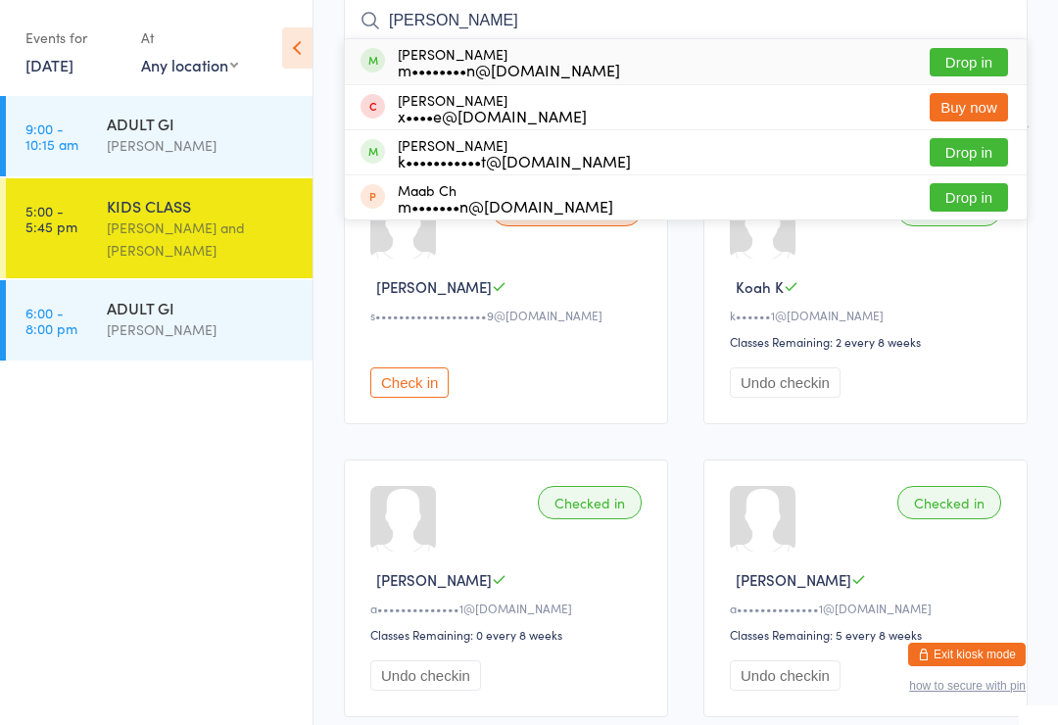
type input "[PERSON_NAME]"
click at [975, 60] on button "Drop in" at bounding box center [969, 62] width 78 height 28
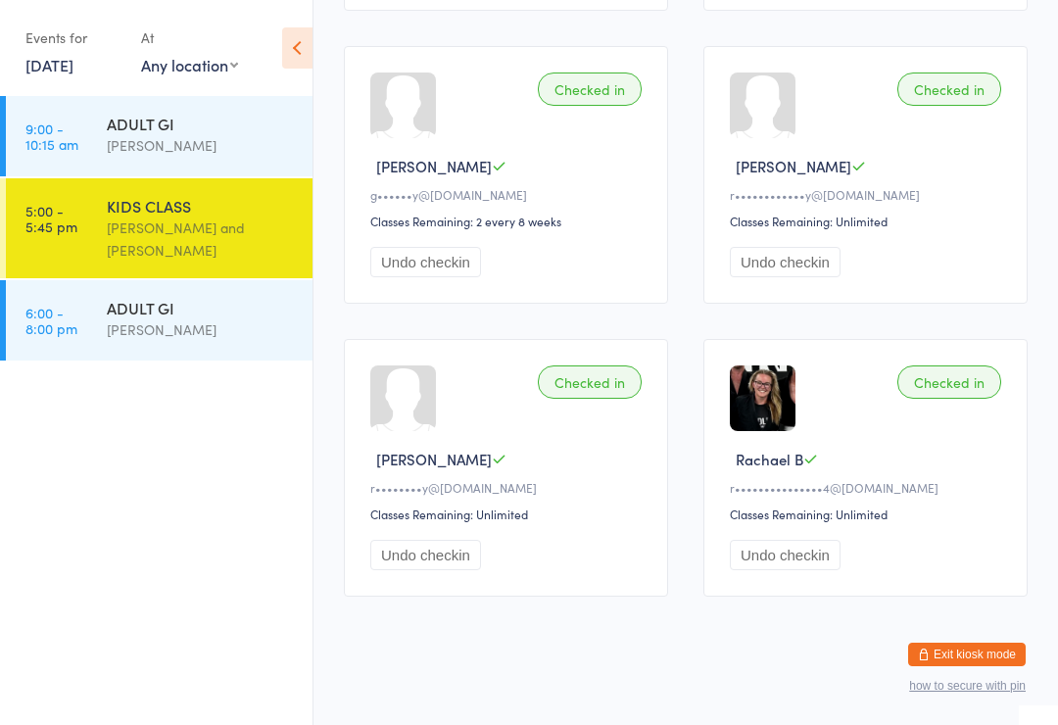
scroll to position [2976, 0]
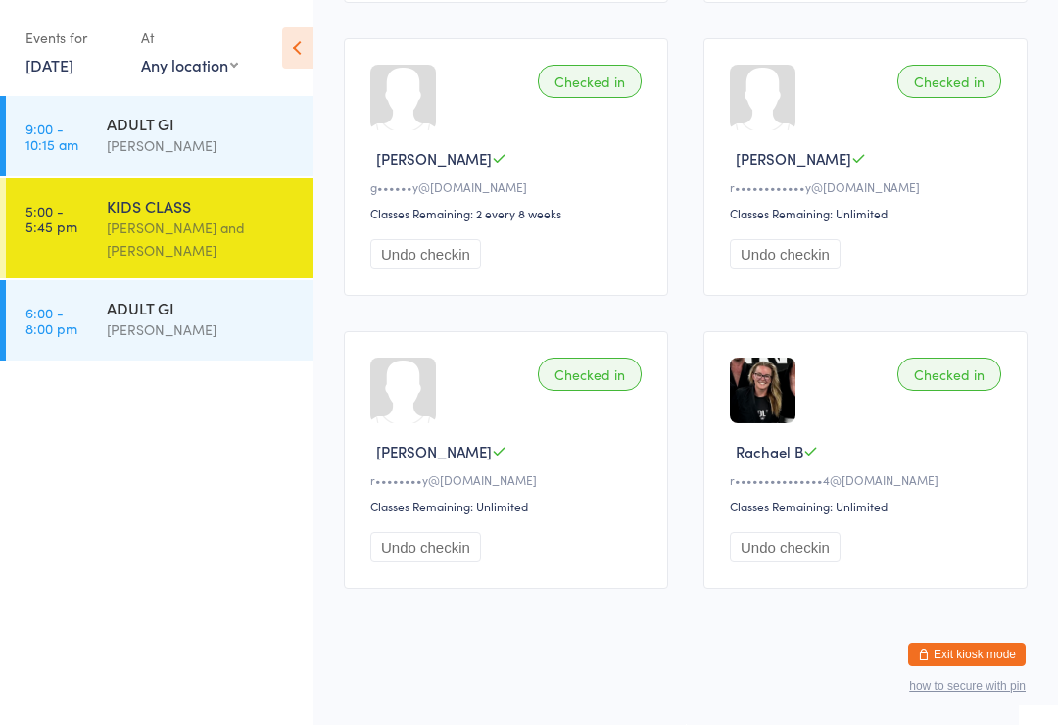
click at [302, 43] on icon at bounding box center [297, 47] width 30 height 41
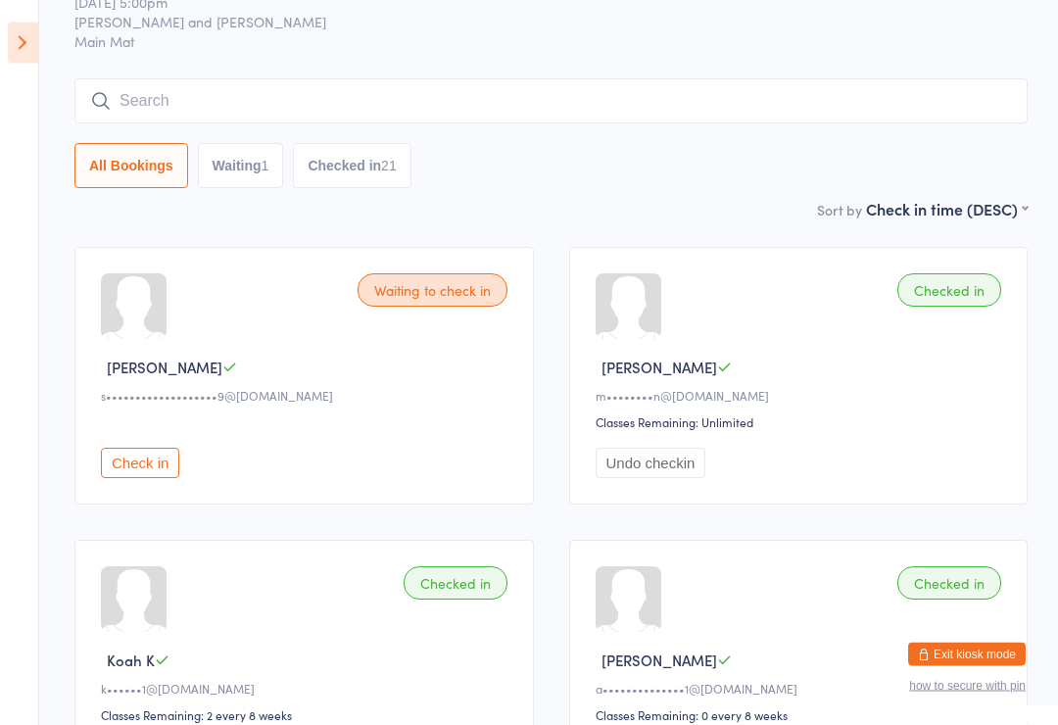
scroll to position [78, 0]
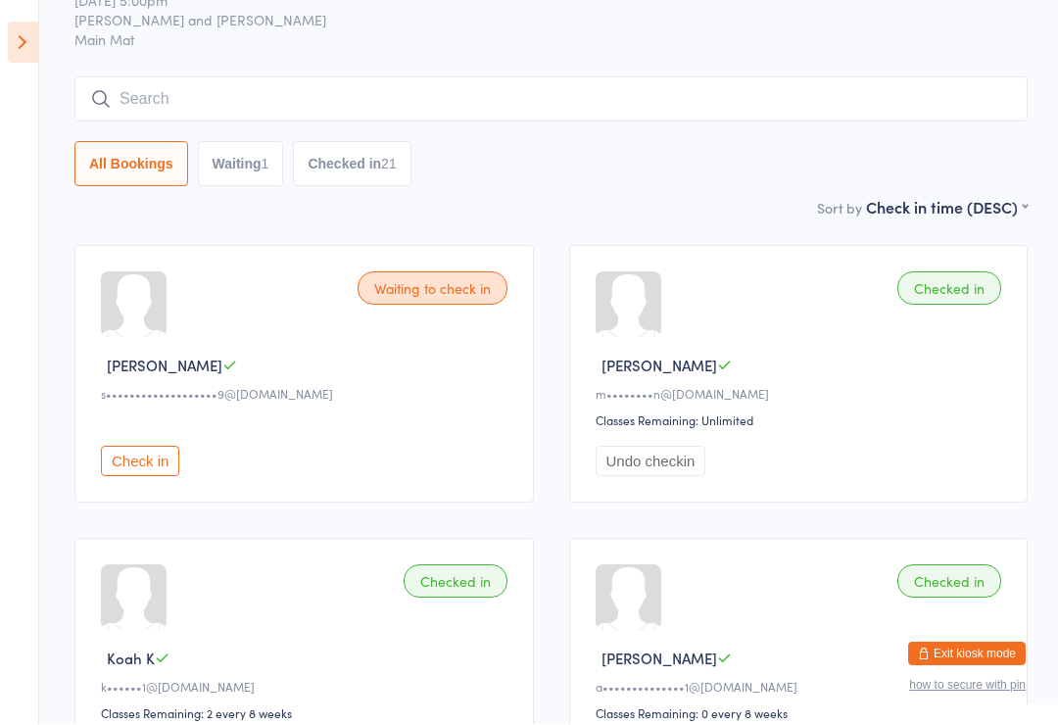
click at [237, 182] on button "Waiting 1" at bounding box center [241, 164] width 86 height 45
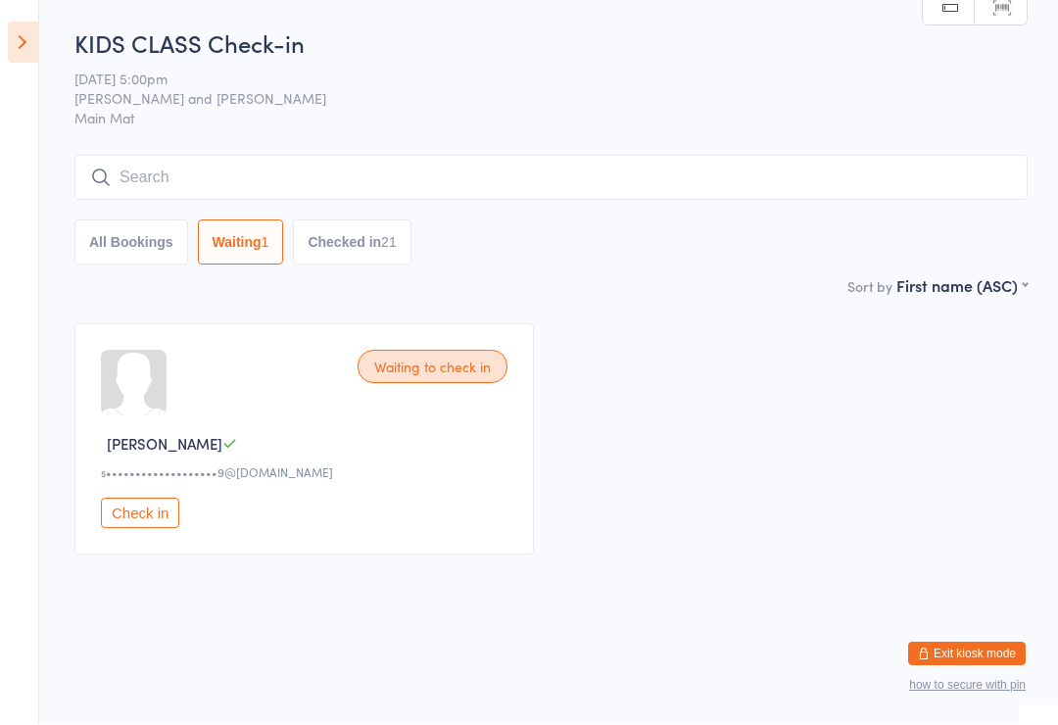
scroll to position [0, 0]
click at [138, 243] on button "All Bookings" at bounding box center [131, 242] width 114 height 45
select select "5"
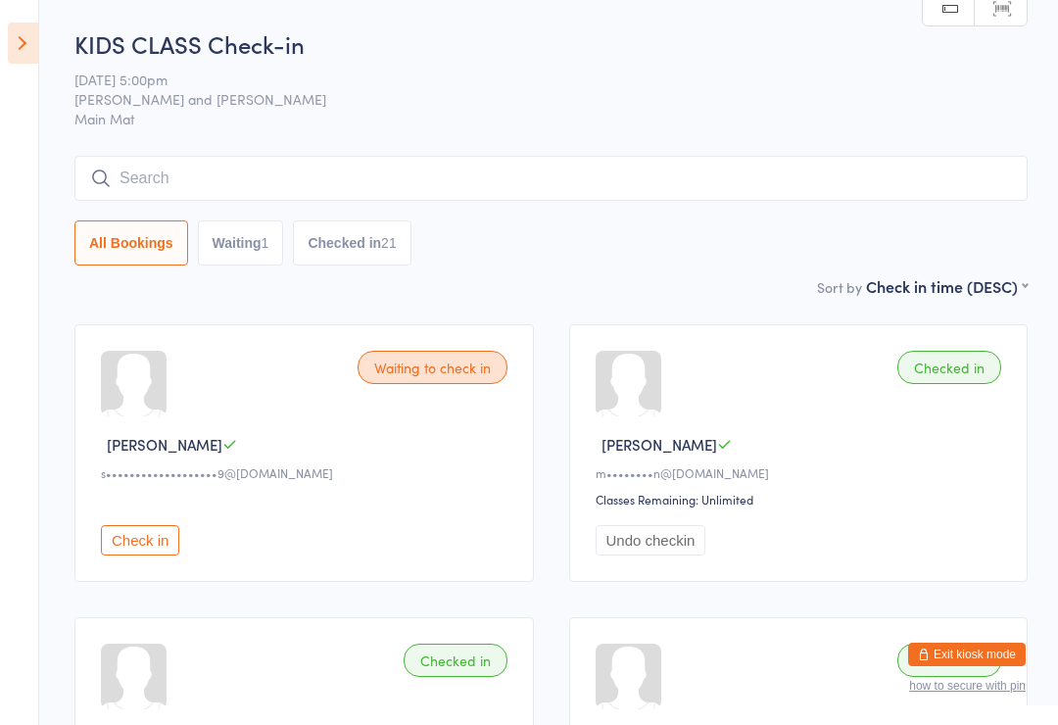
click at [33, 44] on icon at bounding box center [23, 43] width 30 height 41
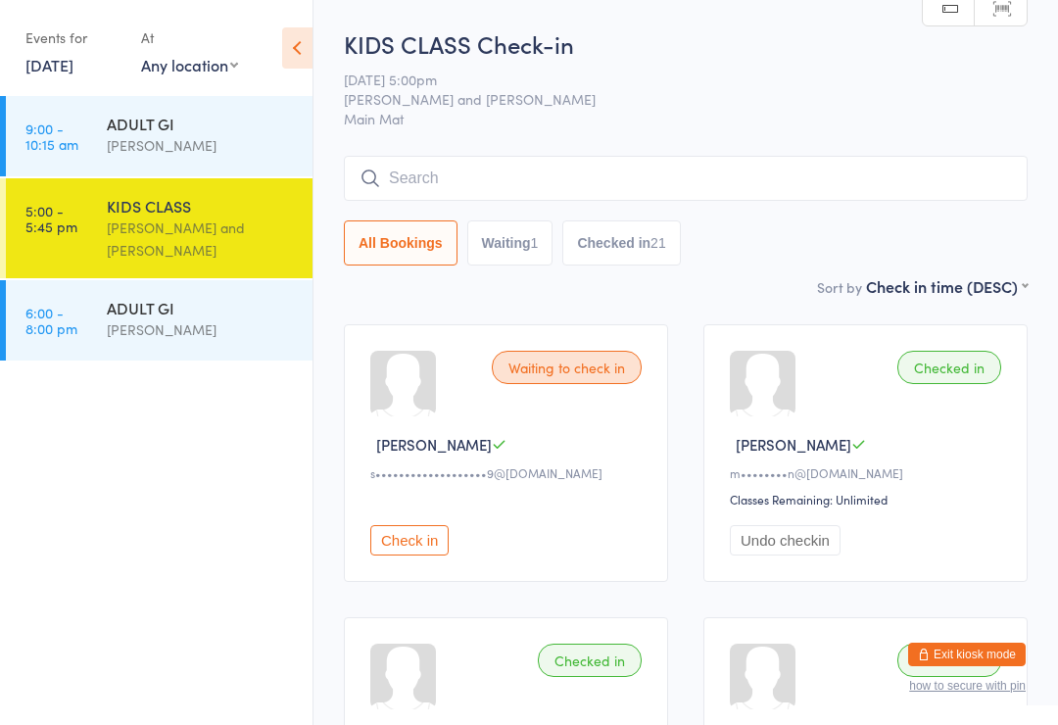
click at [152, 332] on div "[PERSON_NAME]" at bounding box center [201, 329] width 189 height 23
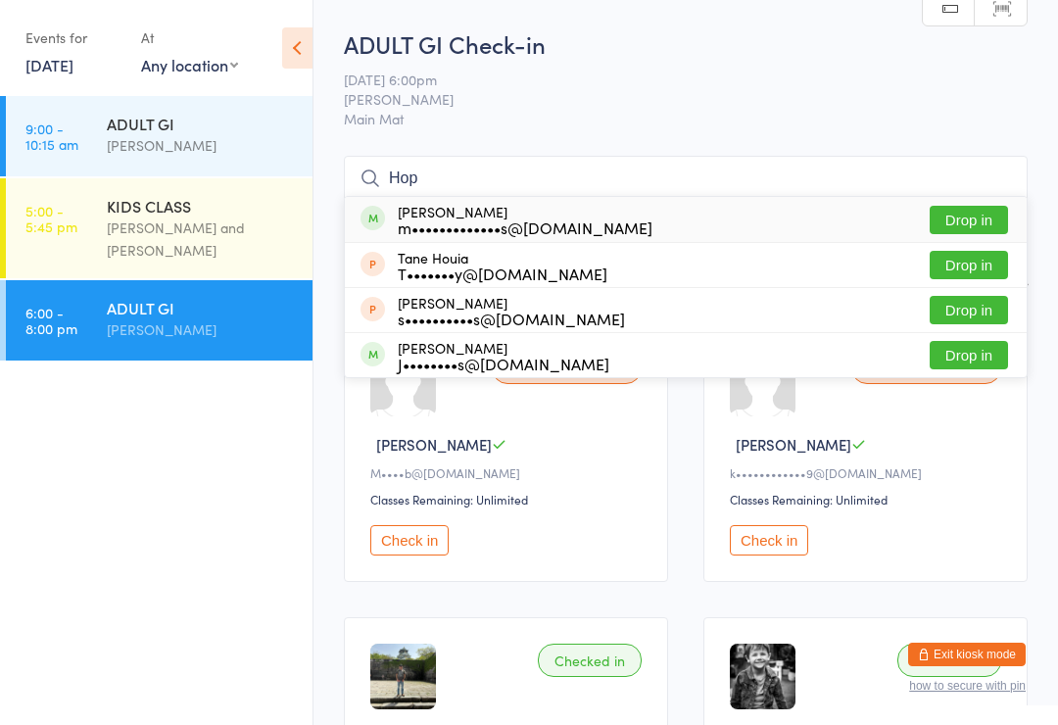
type input "Hop"
click at [992, 212] on button "Drop in" at bounding box center [969, 220] width 78 height 28
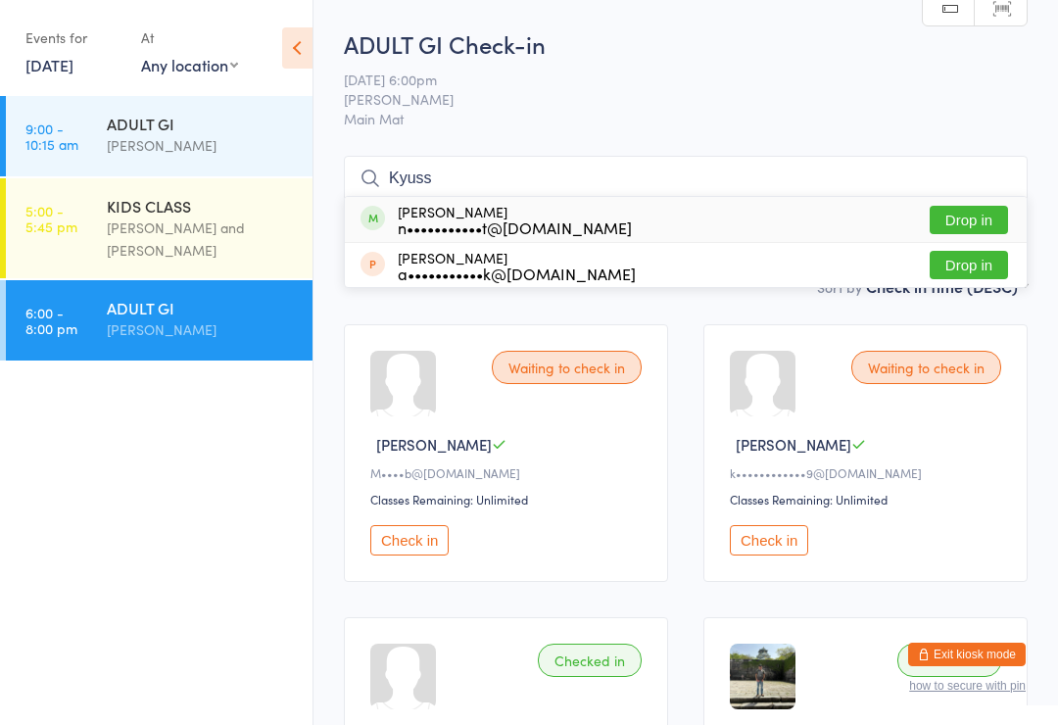
type input "Kyuss"
click at [987, 208] on button "Drop in" at bounding box center [969, 220] width 78 height 28
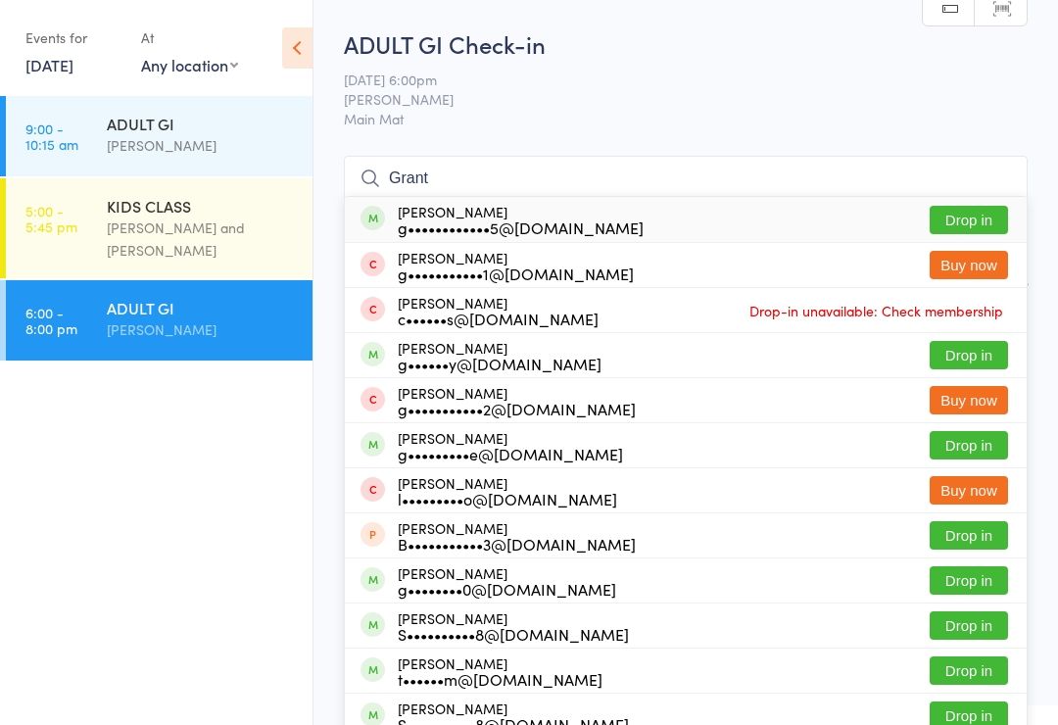
type input "Grant"
click at [1003, 403] on button "Buy now" at bounding box center [969, 400] width 78 height 28
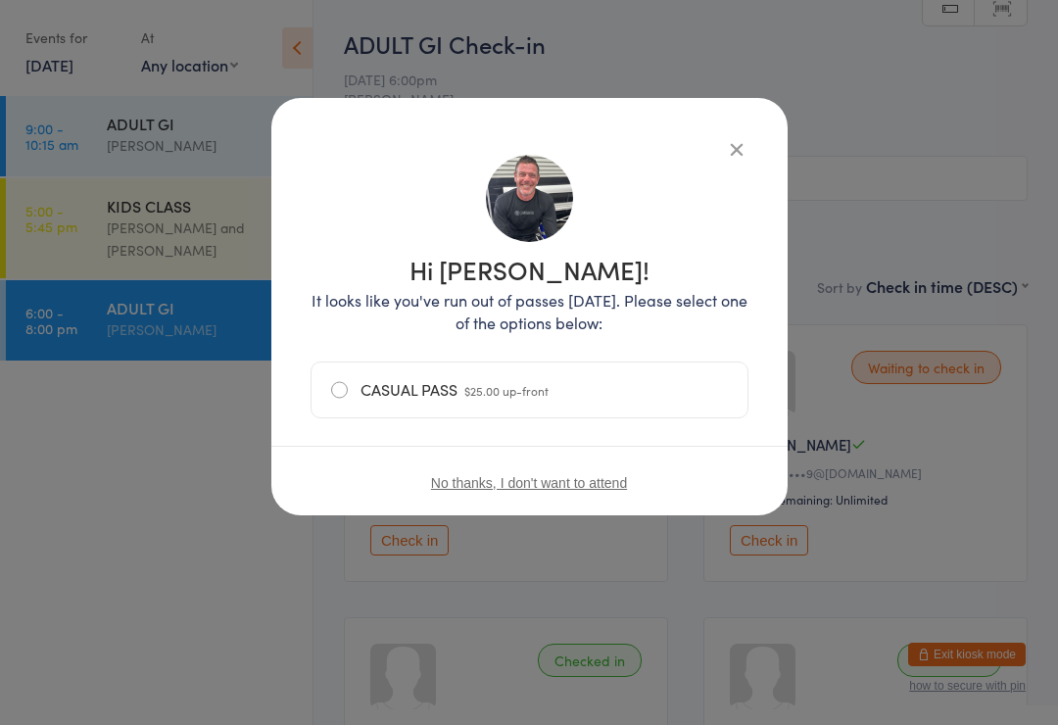
click at [753, 141] on div "Hi [PERSON_NAME]! It looks like you've run out of passes [DATE]. Please select …" at bounding box center [529, 306] width 516 height 417
click at [744, 139] on icon "button" at bounding box center [737, 149] width 22 height 22
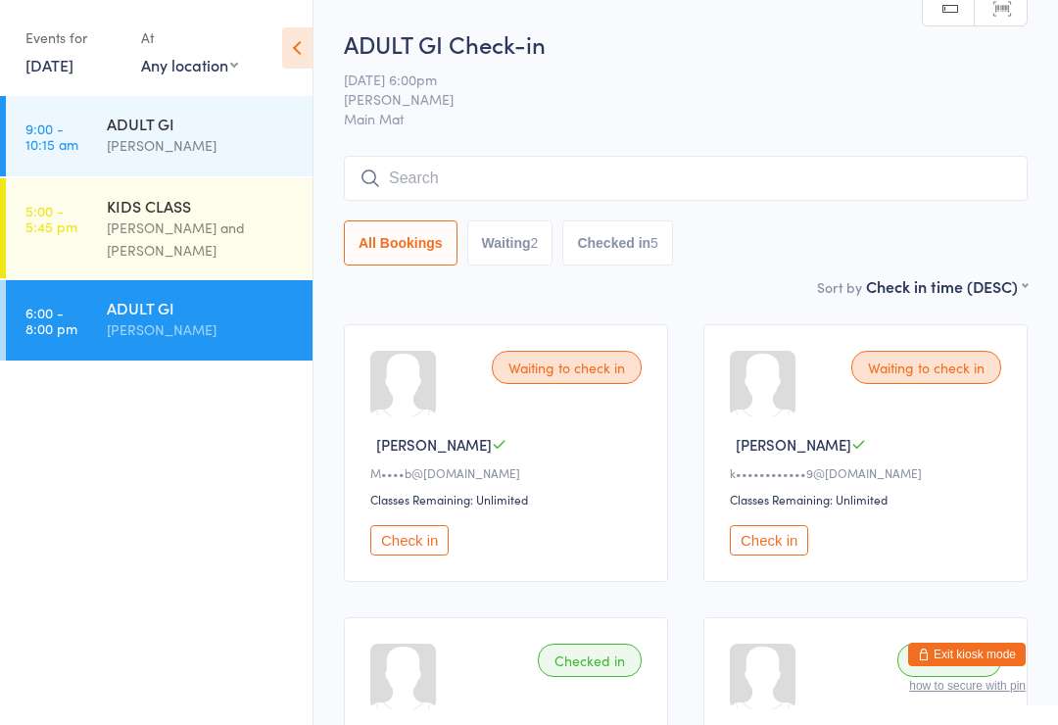
click at [421, 169] on input "search" at bounding box center [686, 178] width 684 height 45
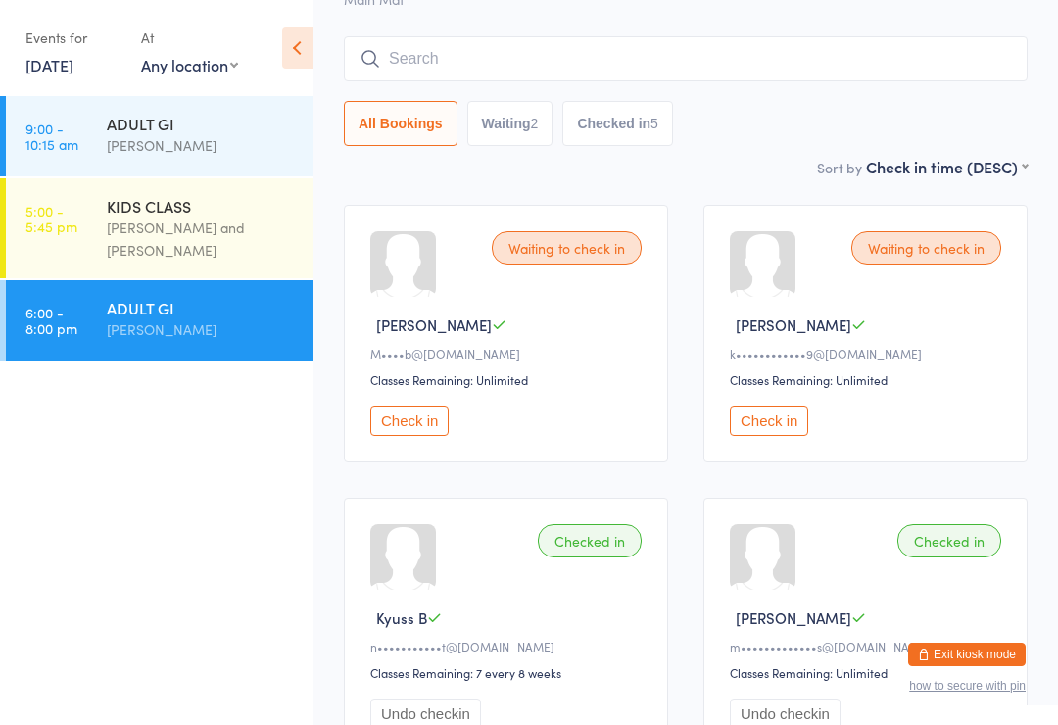
scroll to position [158, 0]
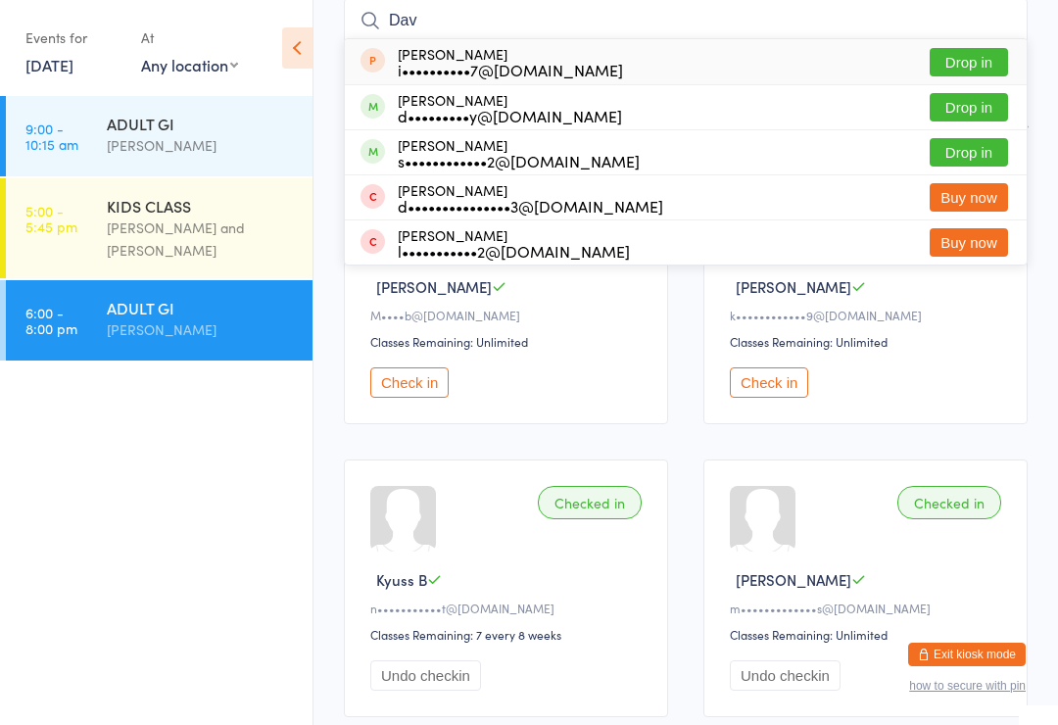
type input "Dav"
click at [987, 98] on button "Drop in" at bounding box center [969, 107] width 78 height 28
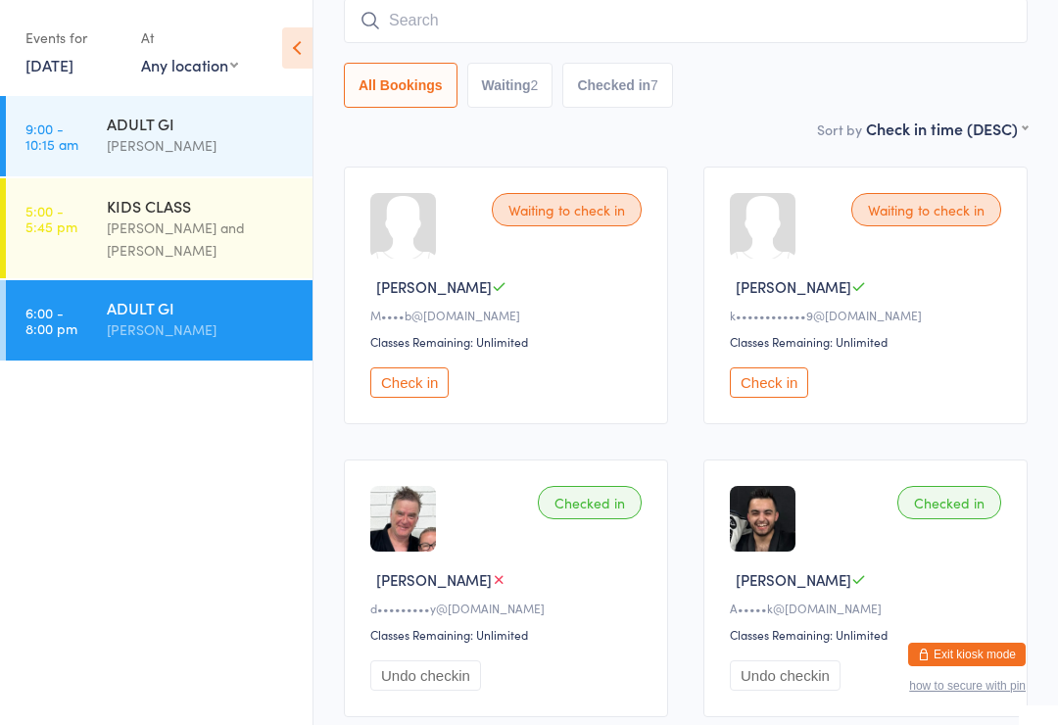
click at [429, 381] on button "Check in" at bounding box center [409, 382] width 78 height 30
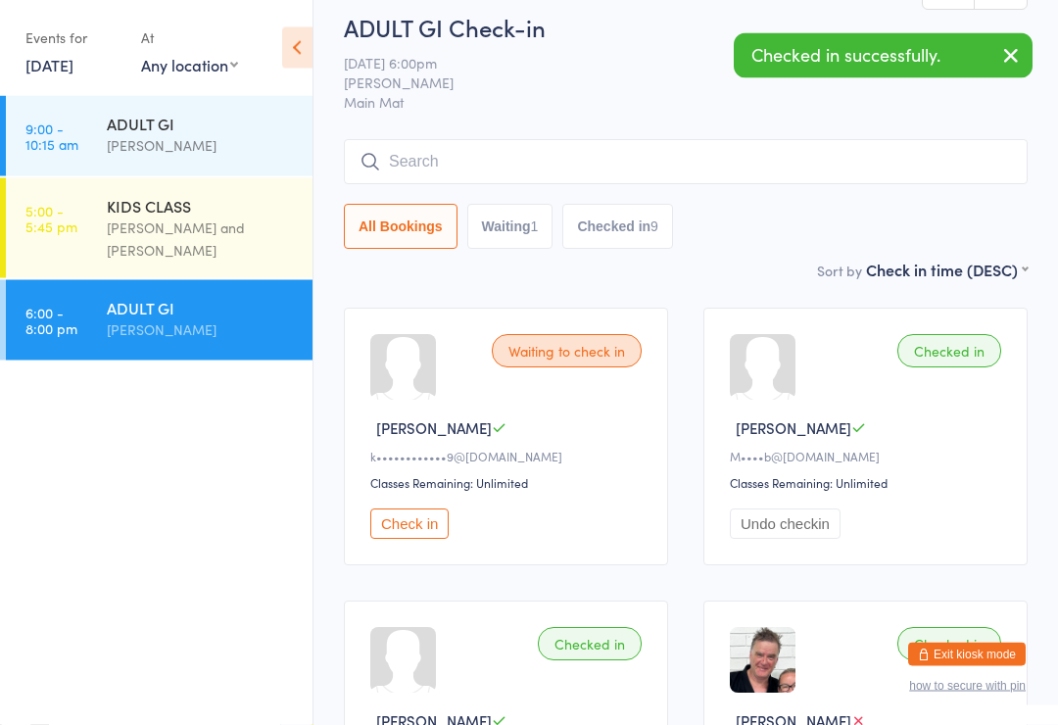
scroll to position [0, 0]
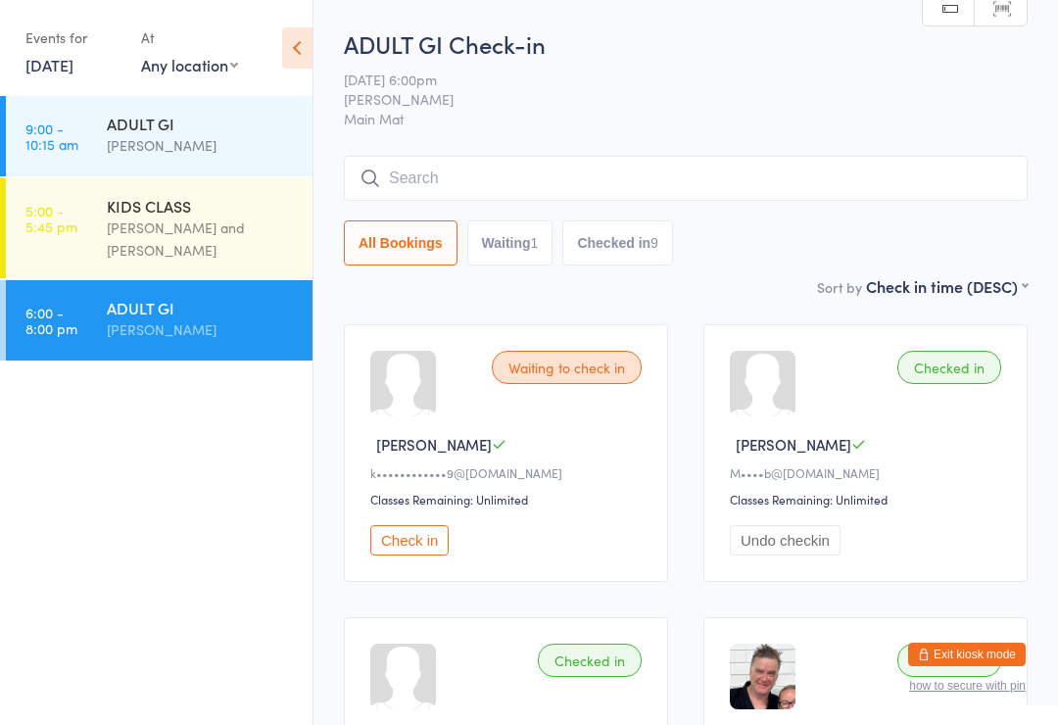
click at [158, 316] on div "ADULT GI" at bounding box center [201, 308] width 189 height 22
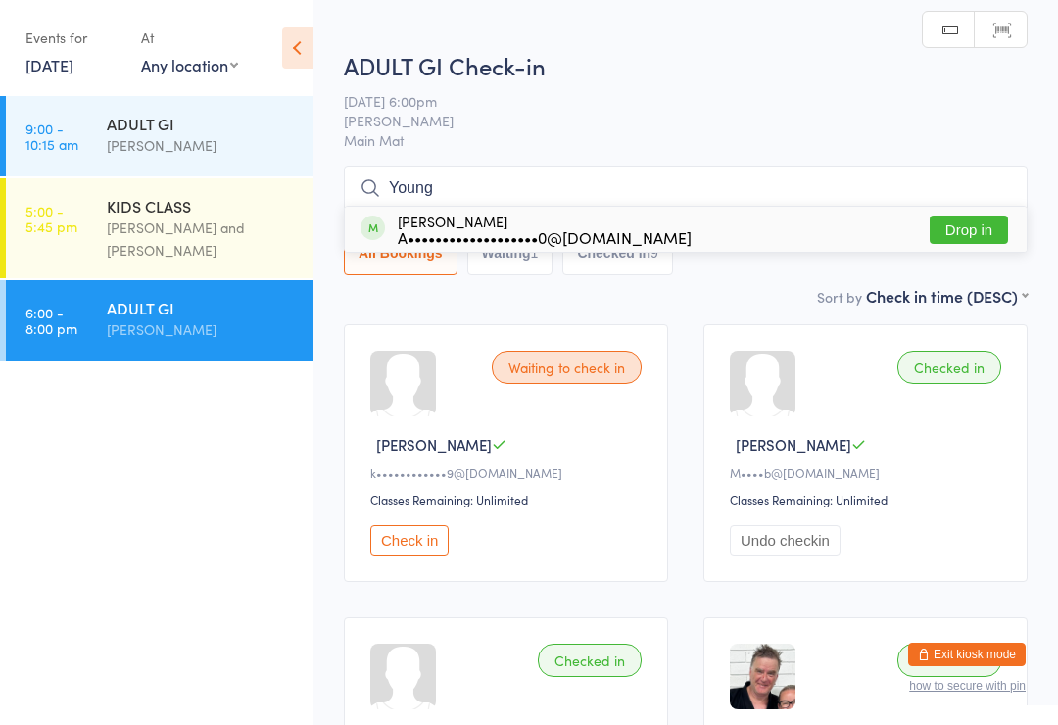
type input "Young"
click at [966, 212] on div "[PERSON_NAME] A•••••••••••••••••••0@[DOMAIN_NAME] Drop in" at bounding box center [686, 229] width 682 height 45
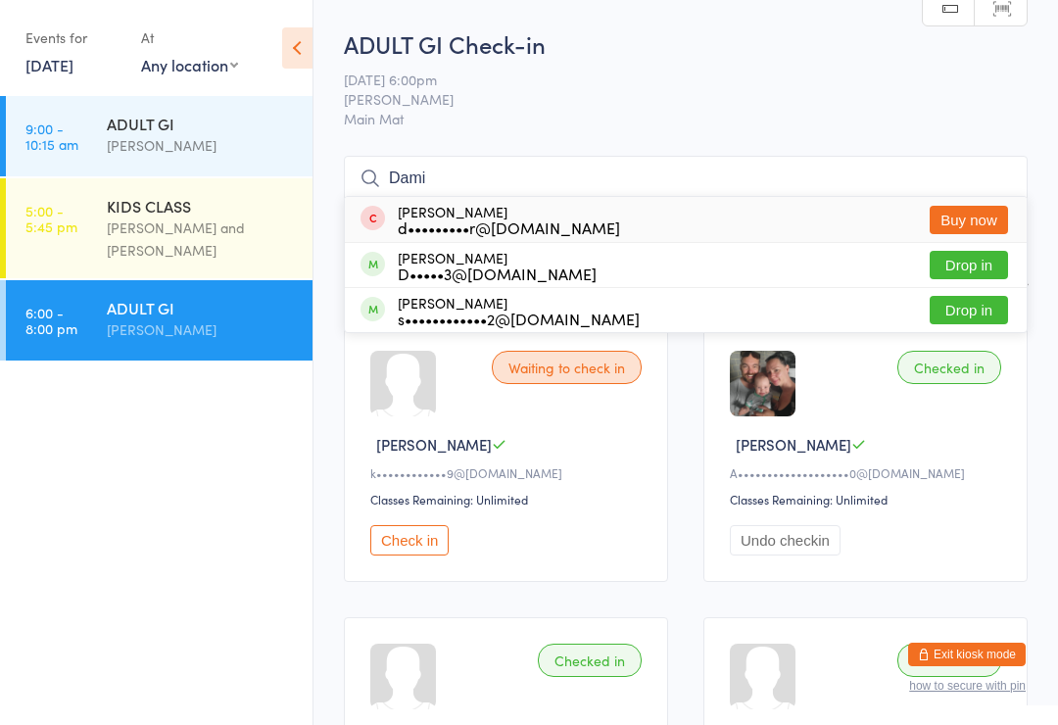
type input "Dami"
click at [973, 263] on button "Drop in" at bounding box center [969, 265] width 78 height 28
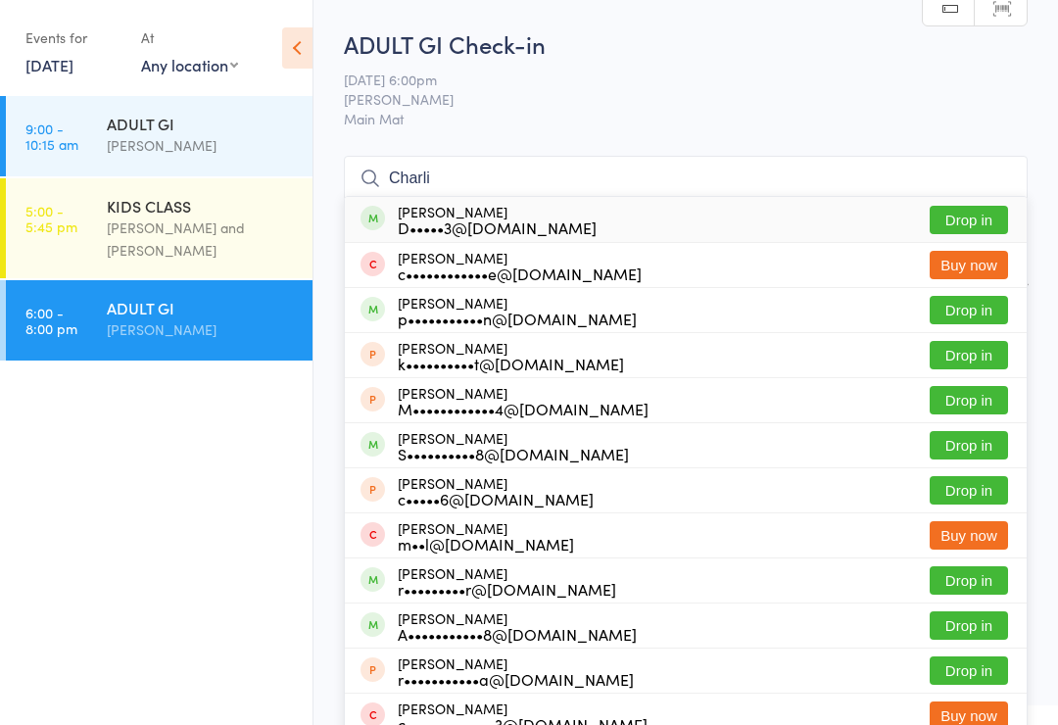
type input "Charli"
click at [982, 214] on button "Drop in" at bounding box center [969, 220] width 78 height 28
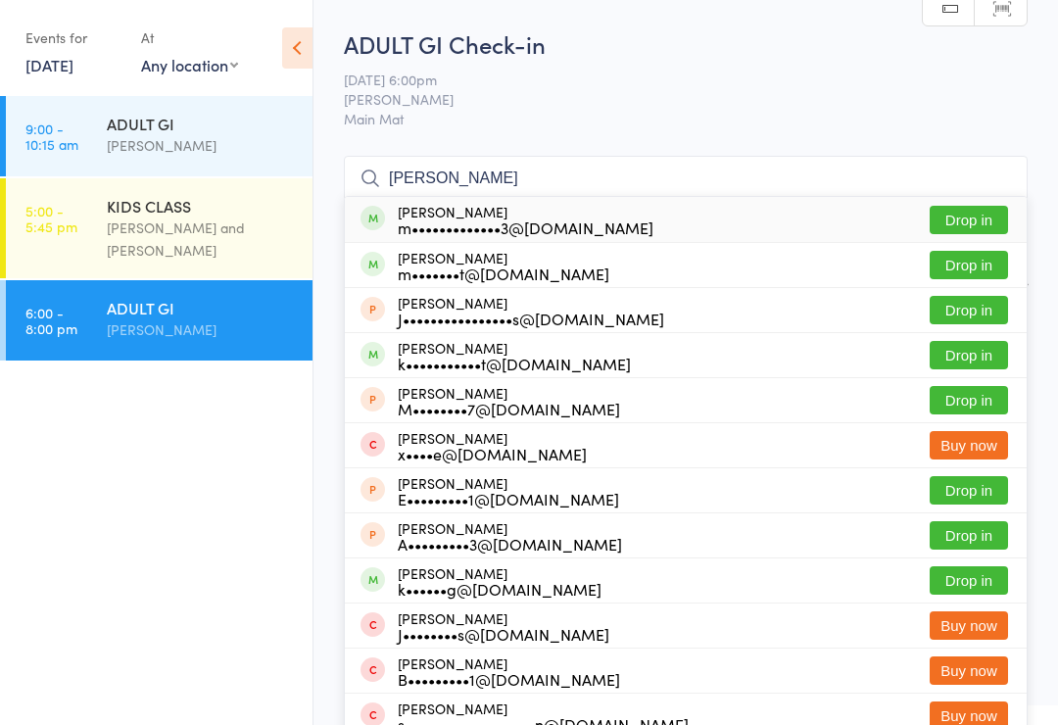
type input "[PERSON_NAME]"
click at [986, 206] on button "Drop in" at bounding box center [969, 220] width 78 height 28
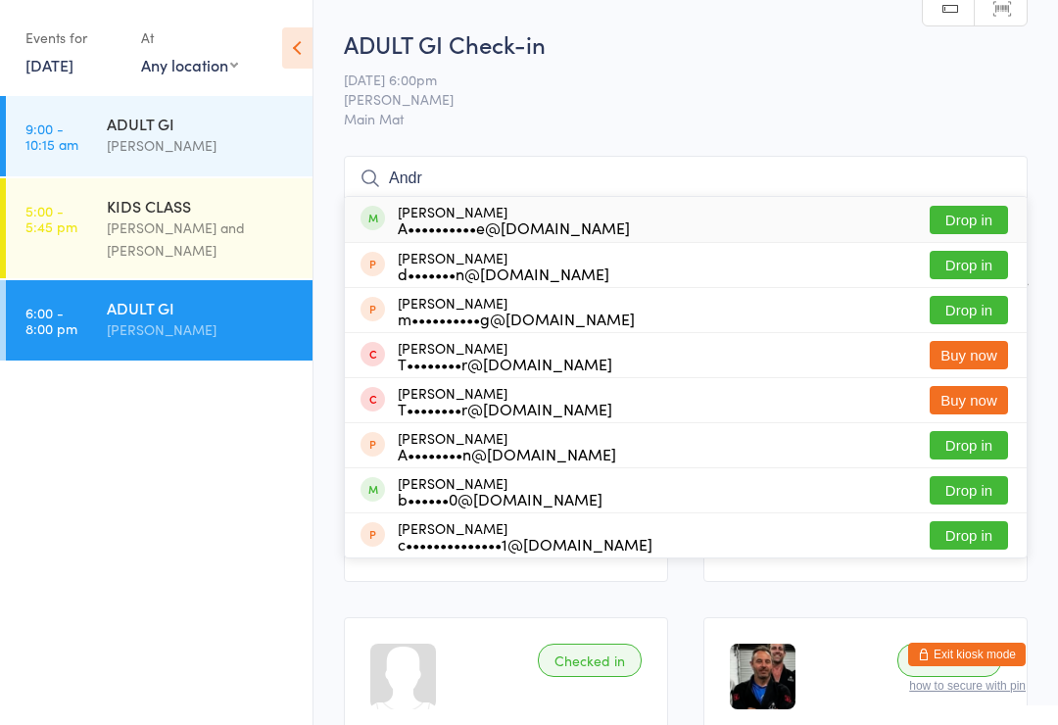
type input "Andr"
click at [980, 215] on button "Drop in" at bounding box center [969, 220] width 78 height 28
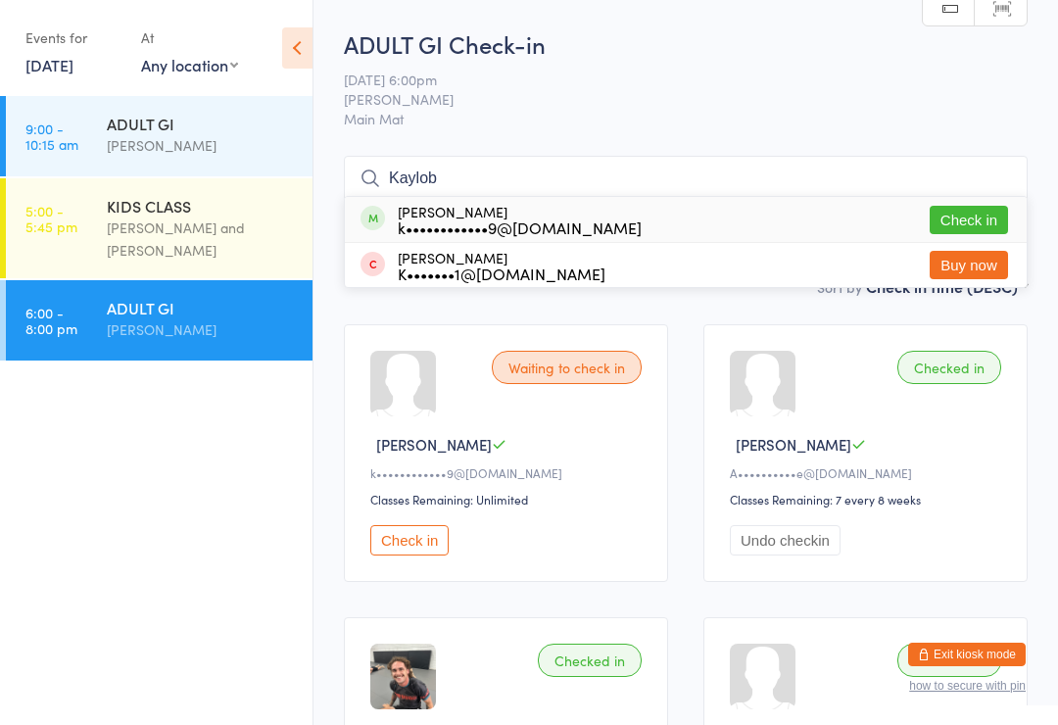
type input "Kaylob"
click at [978, 212] on button "Check in" at bounding box center [969, 220] width 78 height 28
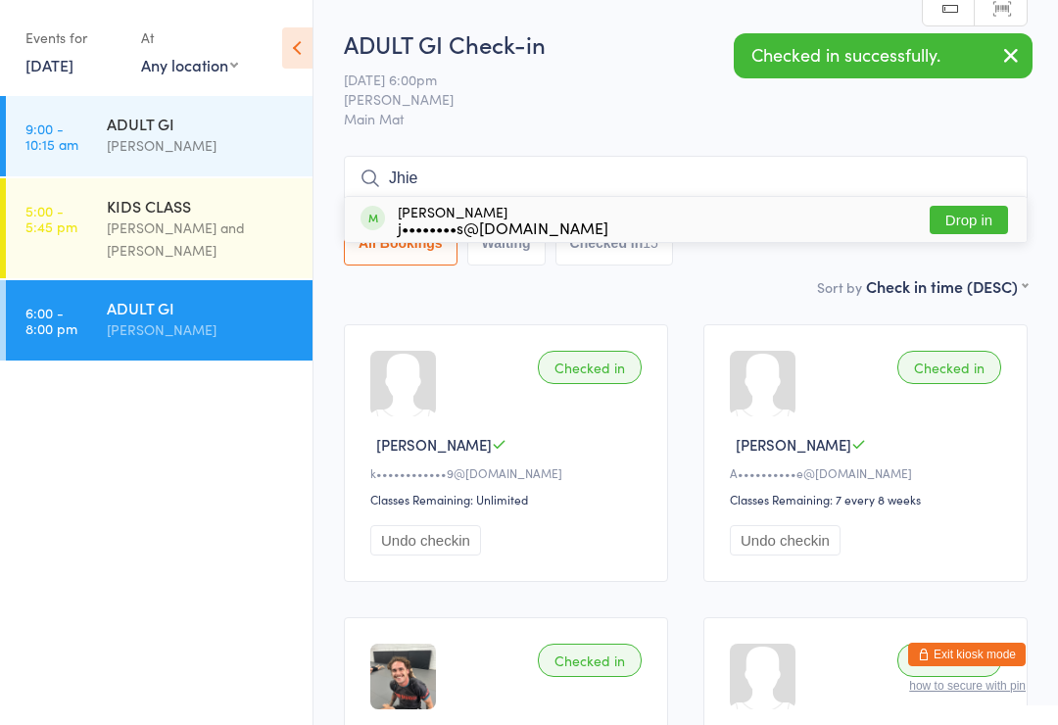
type input "Jhie"
click at [985, 212] on button "Drop in" at bounding box center [969, 220] width 78 height 28
